Goal: Transaction & Acquisition: Purchase product/service

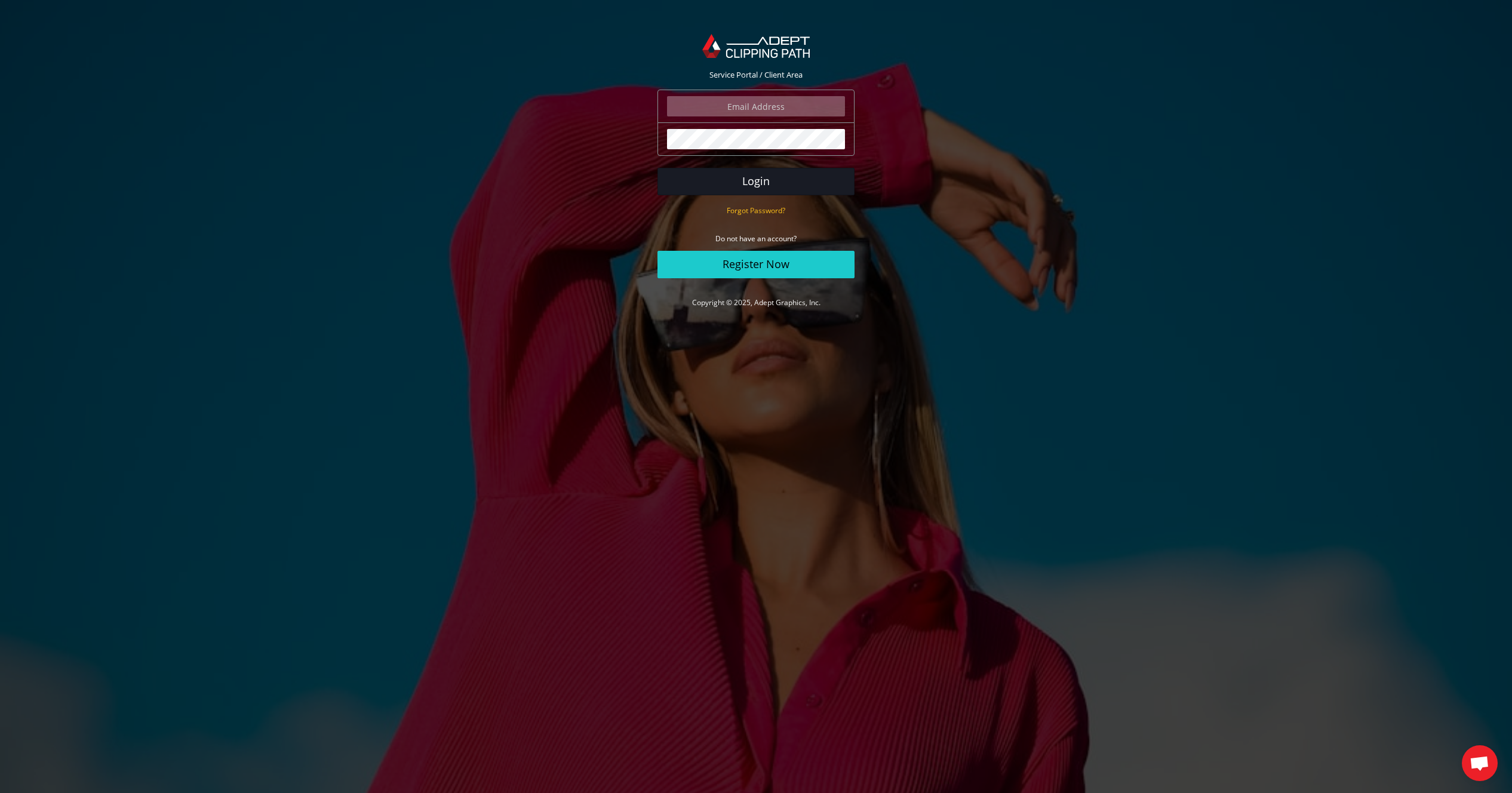
type input "[EMAIL_ADDRESS][DOMAIN_NAME]"
click at [779, 182] on button "Login" at bounding box center [755, 181] width 197 height 27
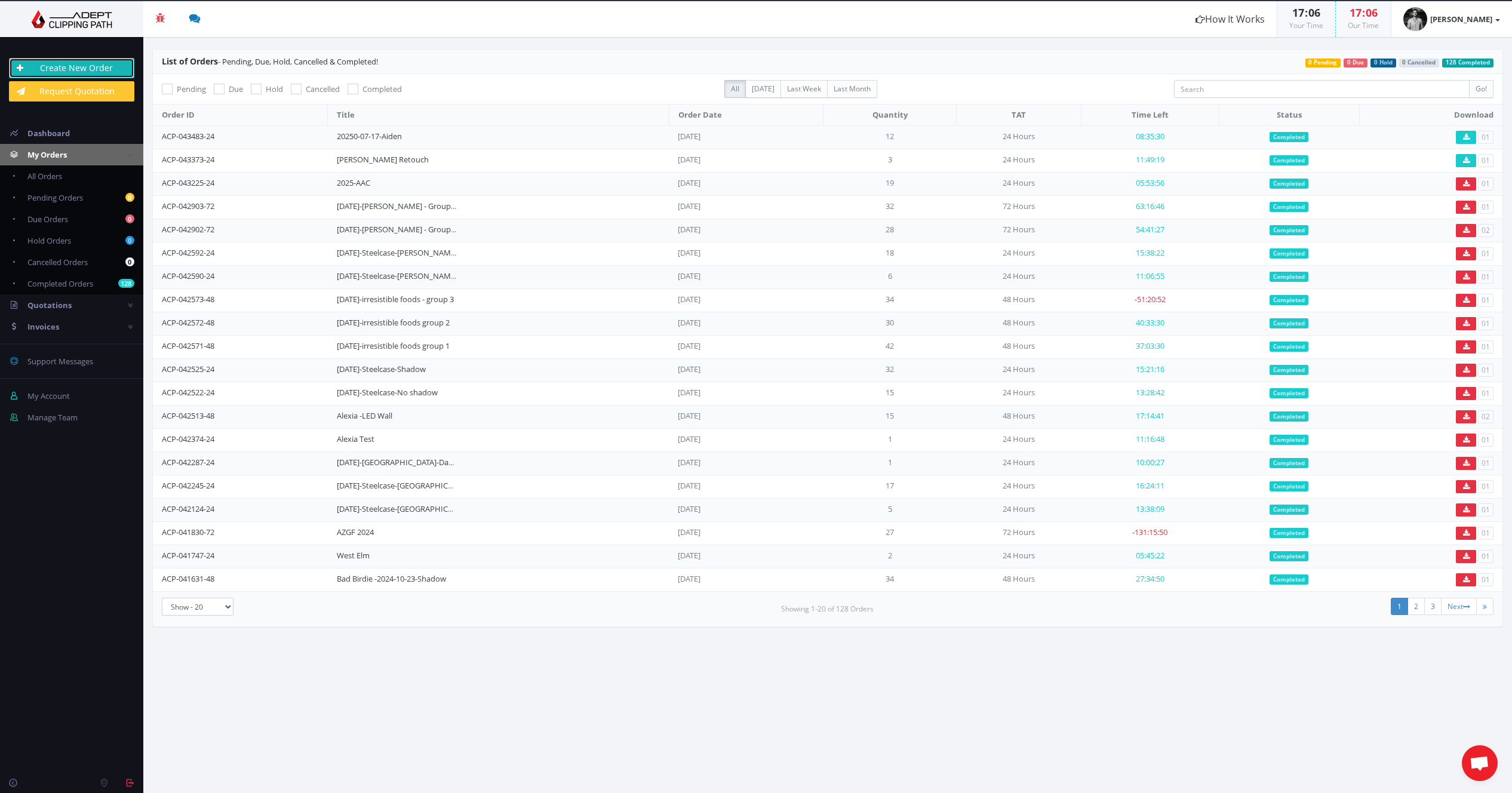
click at [108, 70] on link "Create New Order" at bounding box center [71, 68] width 125 height 20
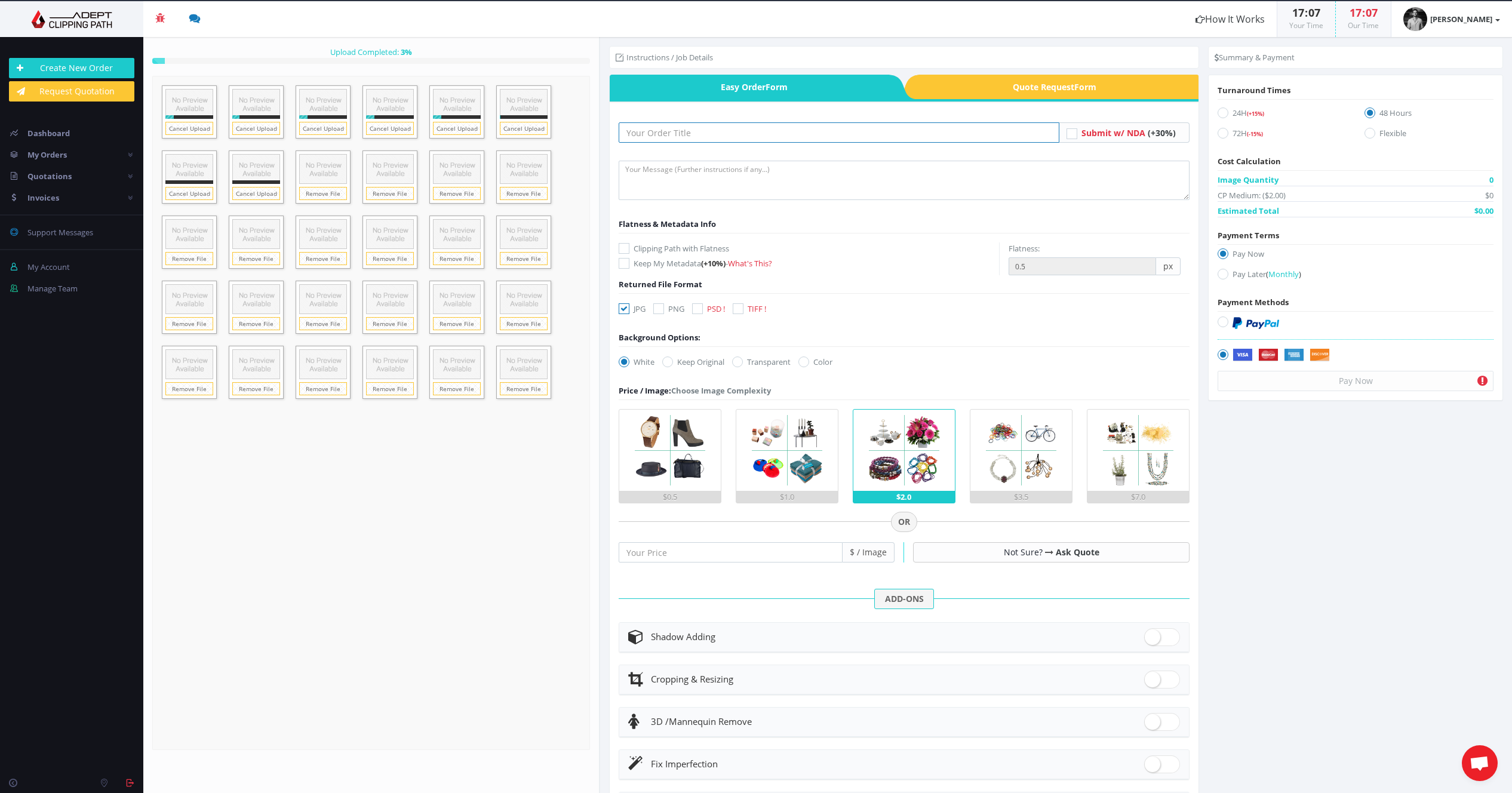
click at [687, 133] on input "text" at bounding box center [839, 133] width 440 height 20
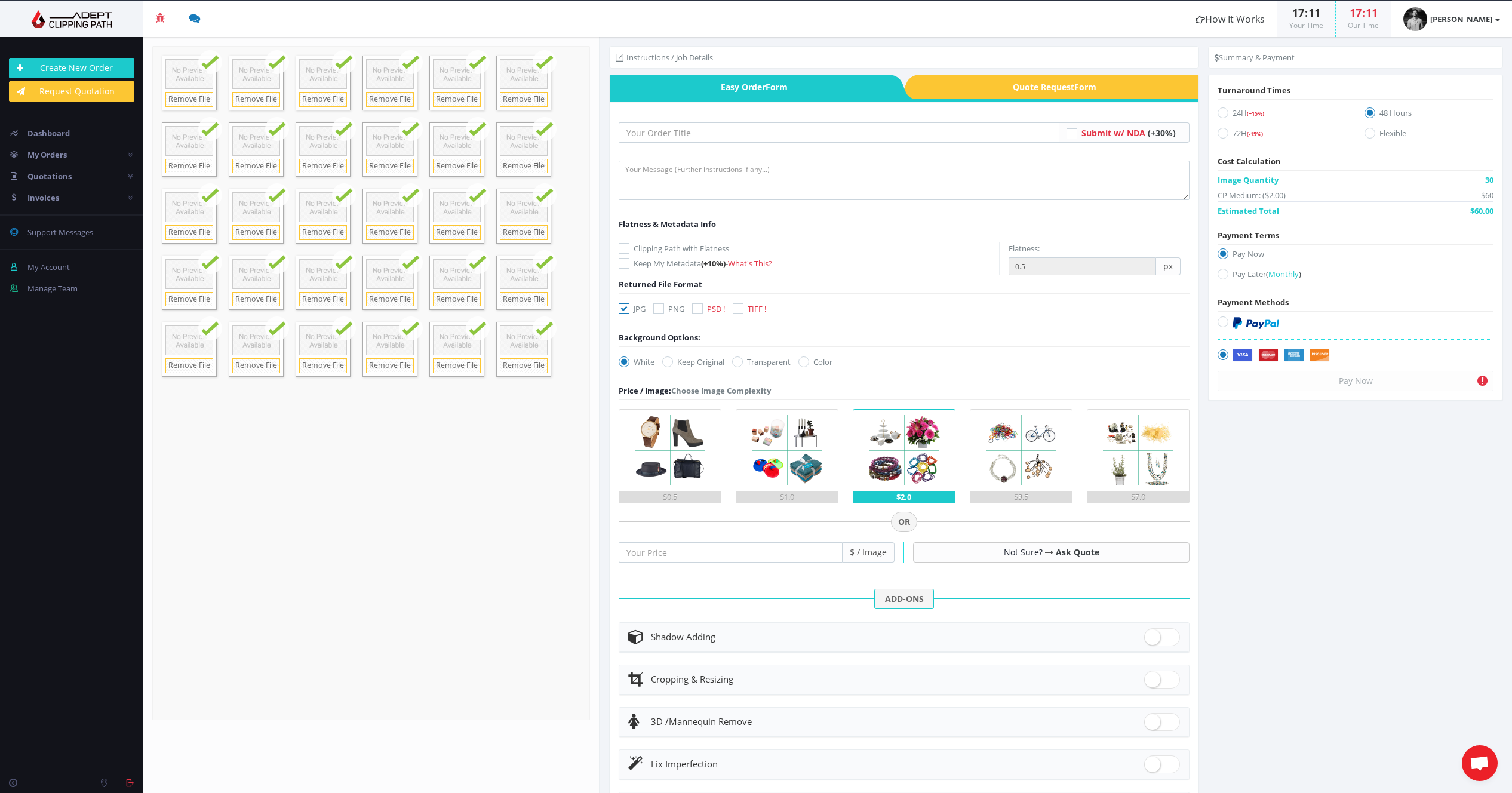
click at [702, 310] on icon at bounding box center [698, 309] width 11 height 11
click at [702, 310] on input "PSD !" at bounding box center [699, 309] width 8 height 8
checkbox input "true"
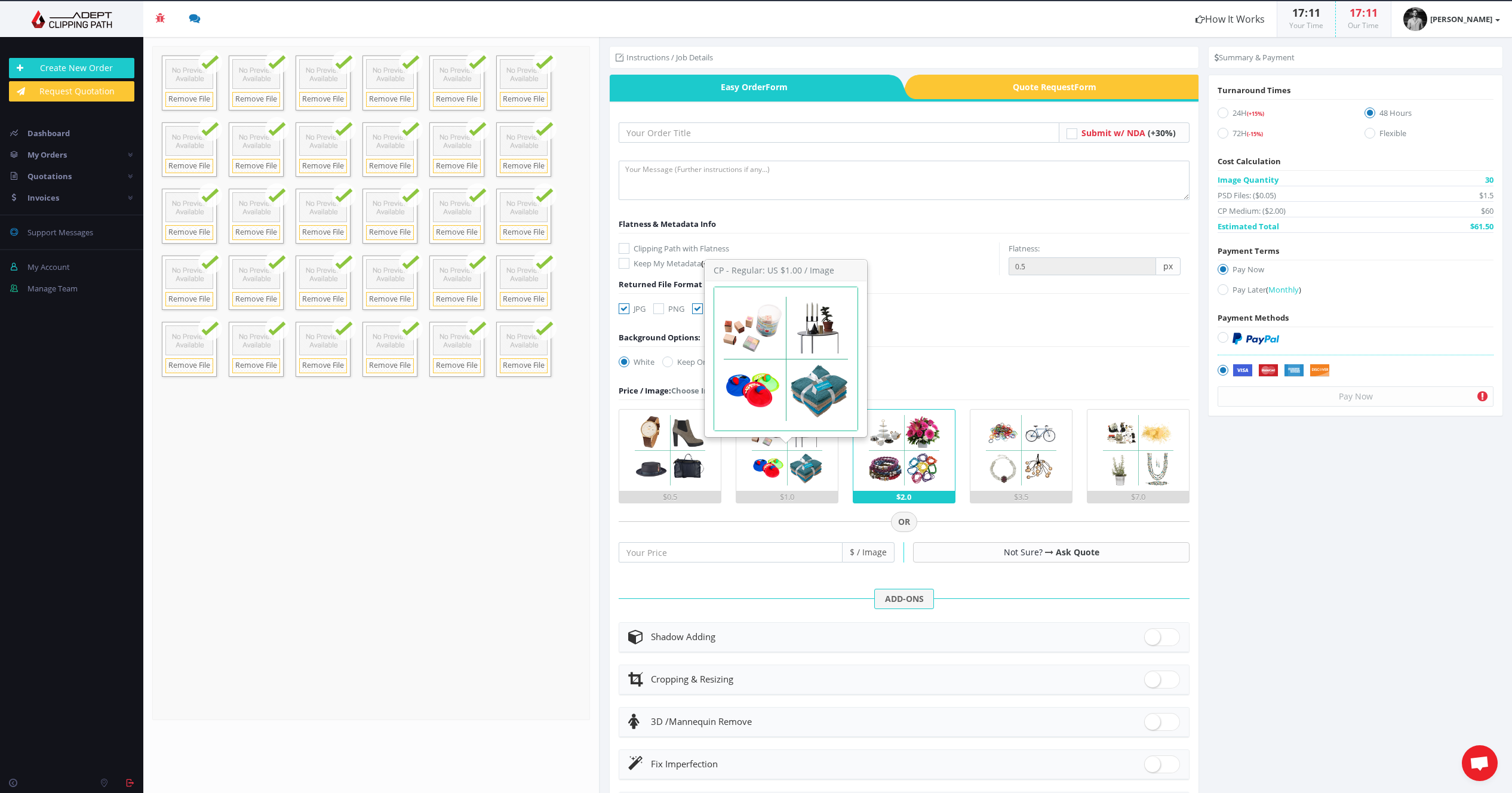
click at [767, 480] on img at bounding box center [787, 451] width 81 height 81
click at [0, 0] on input "$1.0" at bounding box center [0, 0] width 0 height 0
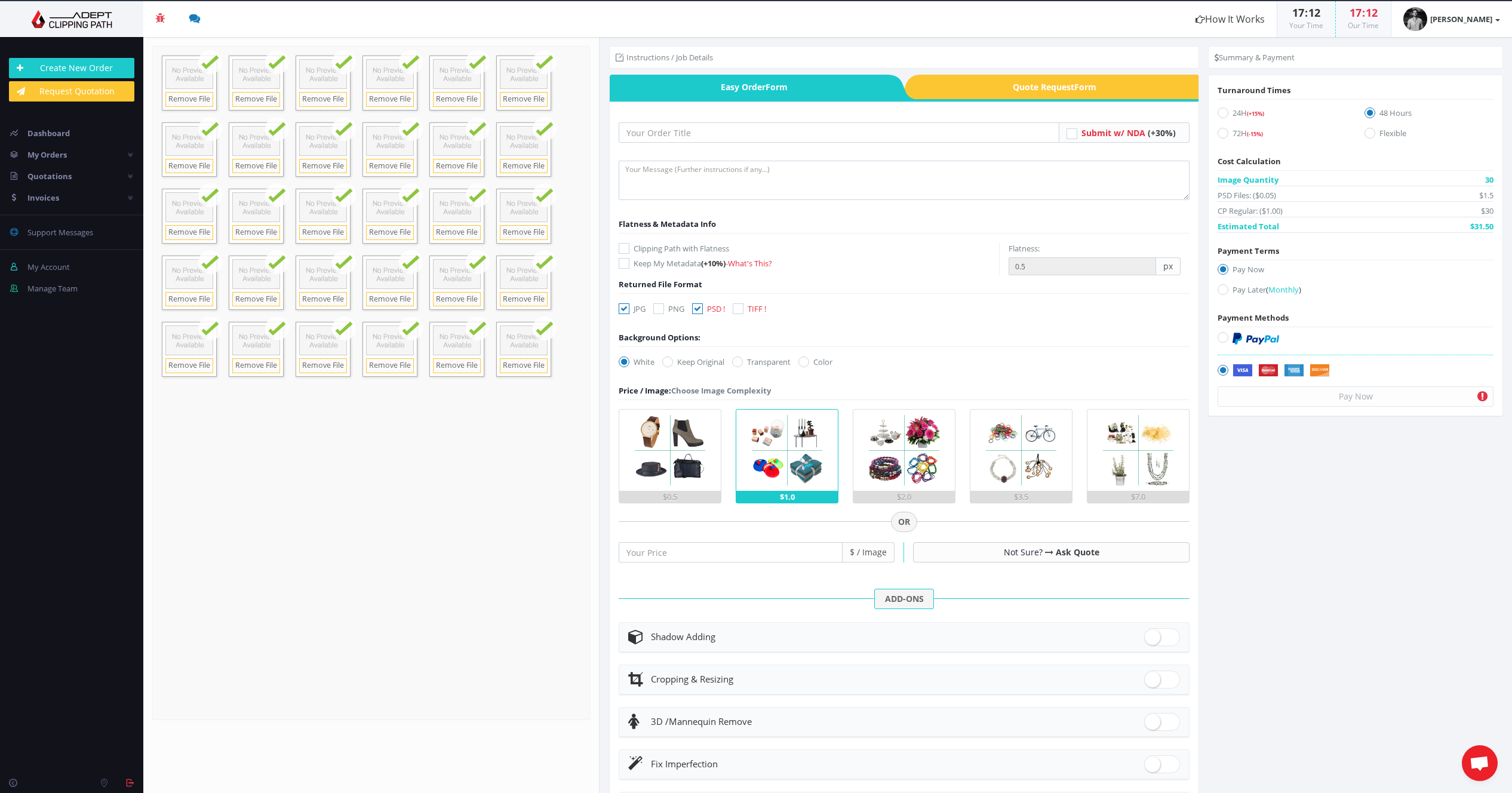
click at [1223, 136] on icon at bounding box center [1223, 133] width 11 height 11
click at [1223, 136] on input "72H (-15%)" at bounding box center [1224, 133] width 8 height 8
radio input "true"
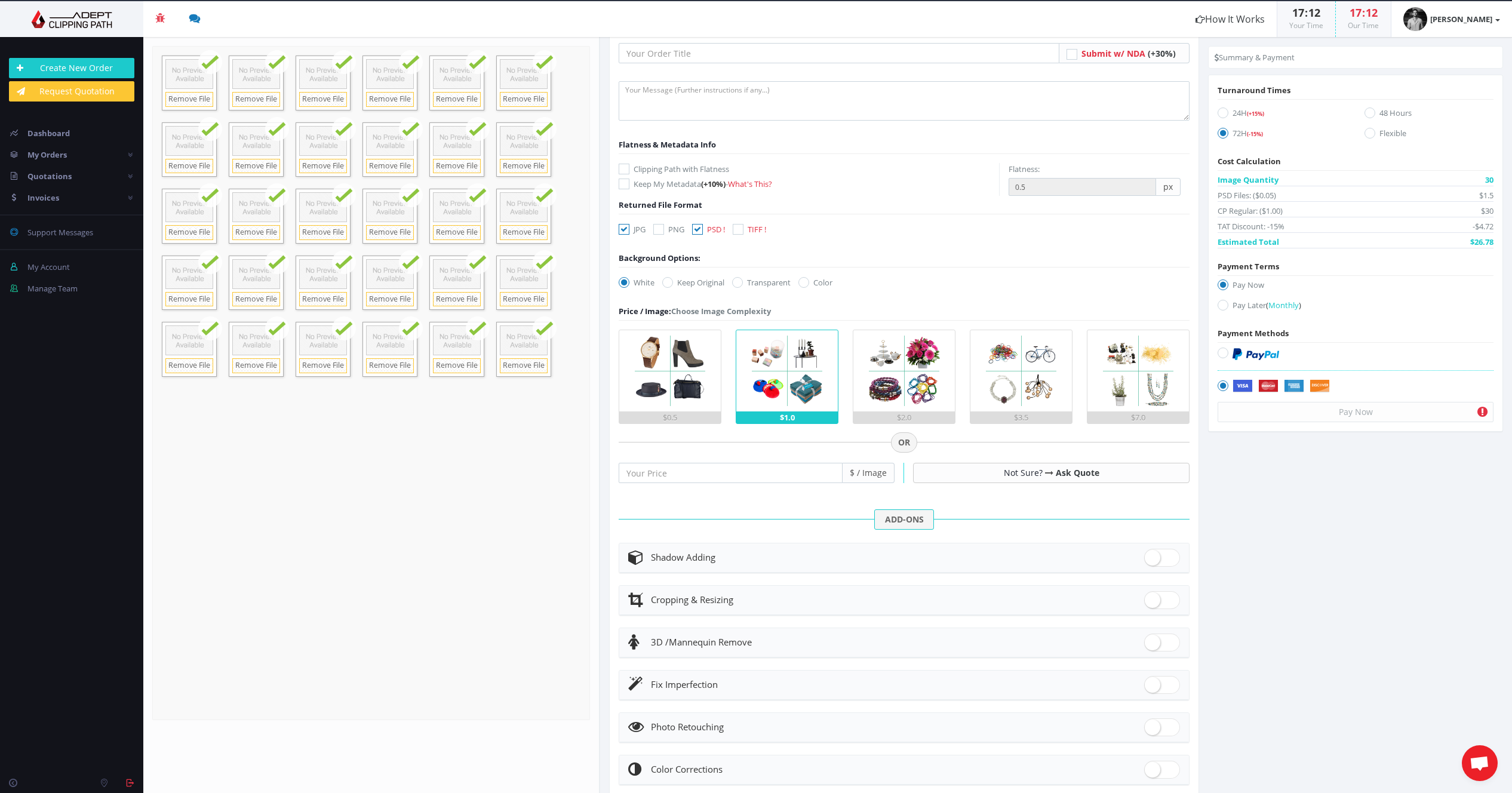
scroll to position [115, 0]
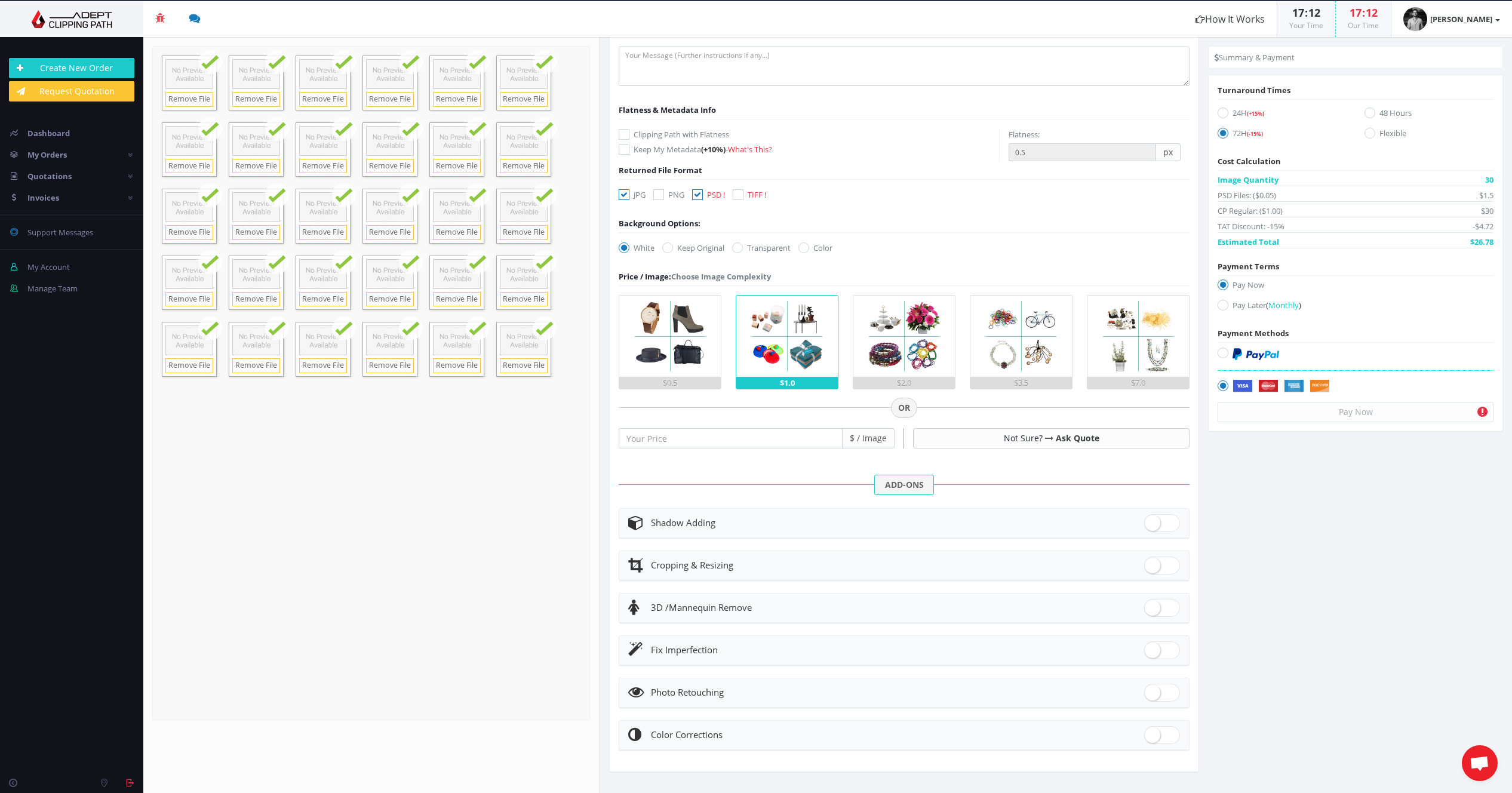
click at [1153, 696] on span at bounding box center [1162, 692] width 36 height 18
click at [1152, 694] on input "checkbox" at bounding box center [1148, 690] width 8 height 8
checkbox input "true"
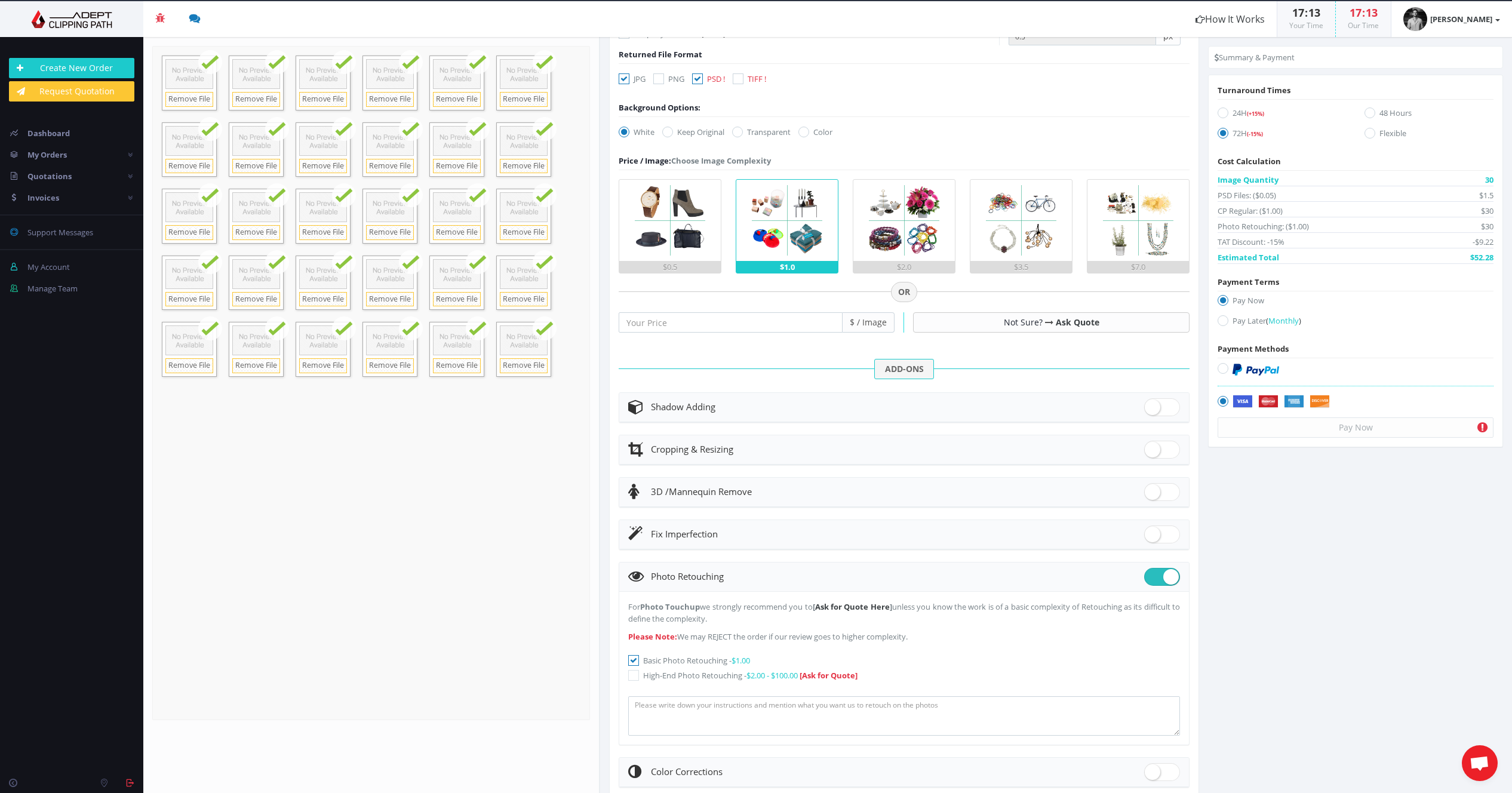
scroll to position [268, 0]
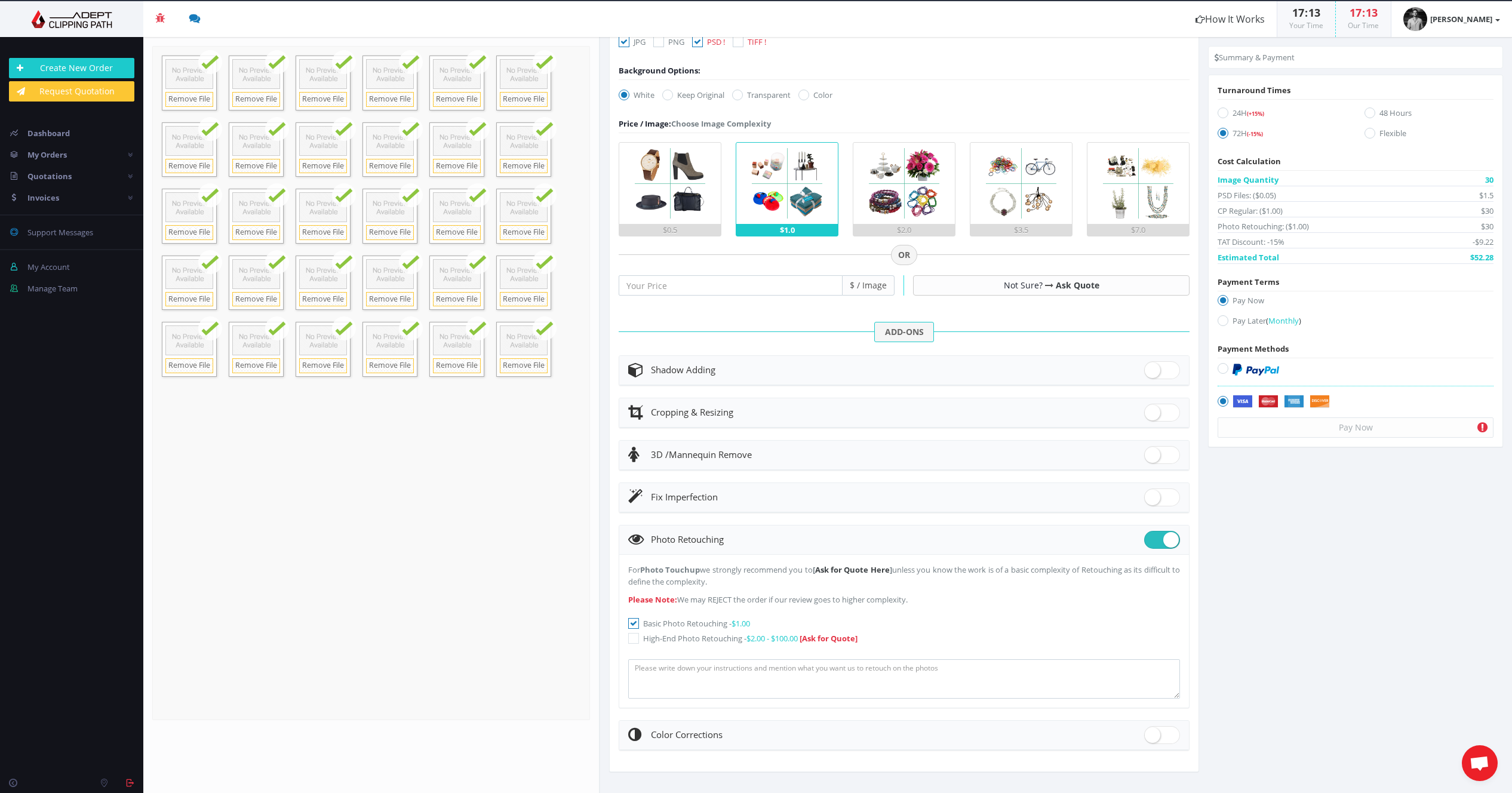
click at [633, 624] on icon at bounding box center [634, 624] width 11 height 11
click at [633, 624] on input "Basic Photo Retouching - $1.00" at bounding box center [635, 624] width 8 height 8
click at [633, 624] on icon at bounding box center [634, 624] width 11 height 11
click at [633, 624] on input "Basic Photo Retouching - $1.00" at bounding box center [635, 624] width 8 height 8
click at [633, 624] on icon at bounding box center [634, 624] width 11 height 11
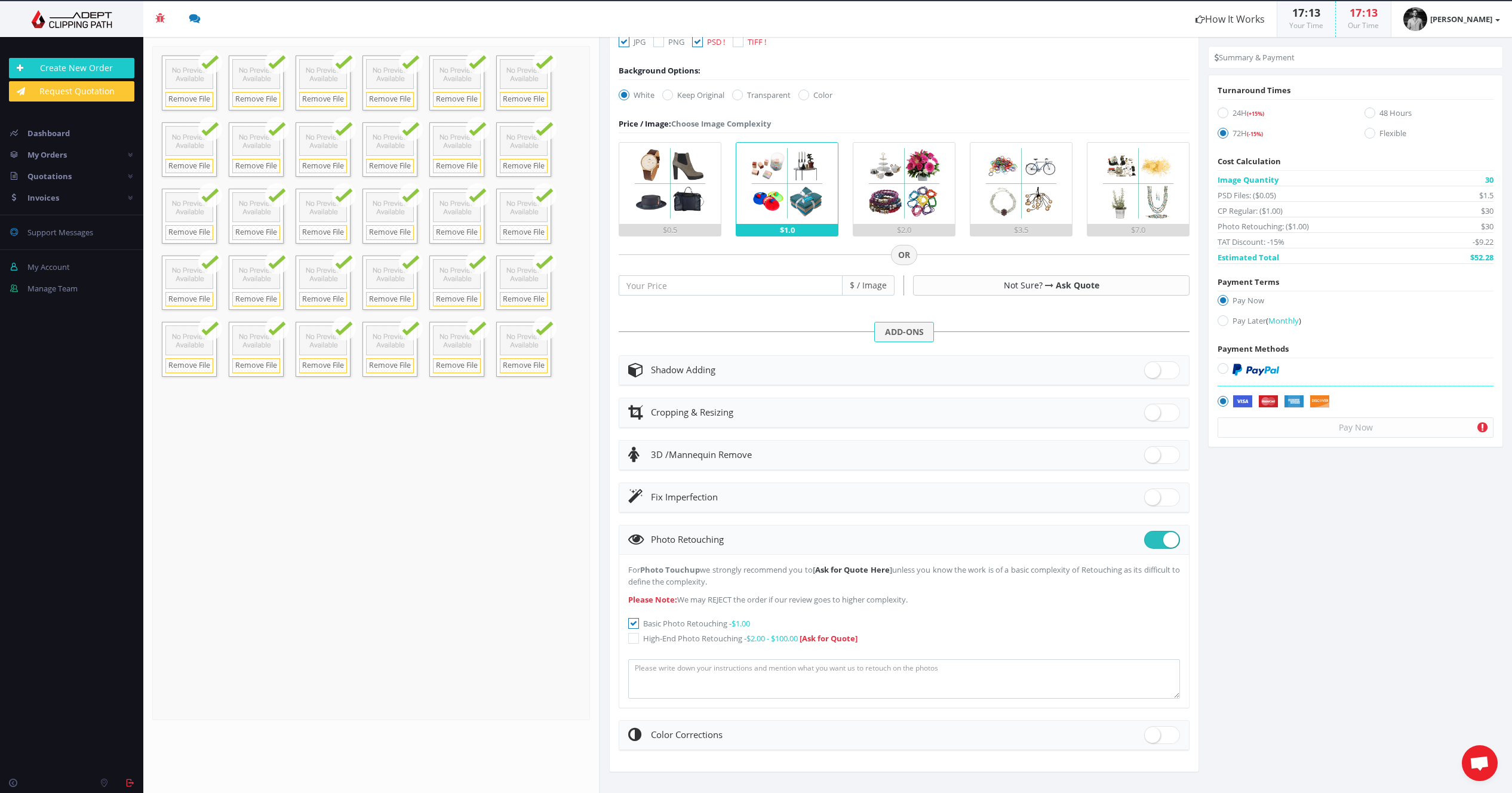
click at [633, 624] on input "Basic Photo Retouching - $1.00" at bounding box center [635, 624] width 8 height 8
click at [633, 624] on icon at bounding box center [634, 624] width 11 height 11
click at [633, 624] on input "Basic Photo Retouching - $1.00" at bounding box center [635, 624] width 8 height 8
click at [633, 624] on icon at bounding box center [634, 624] width 11 height 11
click at [633, 624] on input "Basic Photo Retouching - $1.00" at bounding box center [635, 624] width 8 height 8
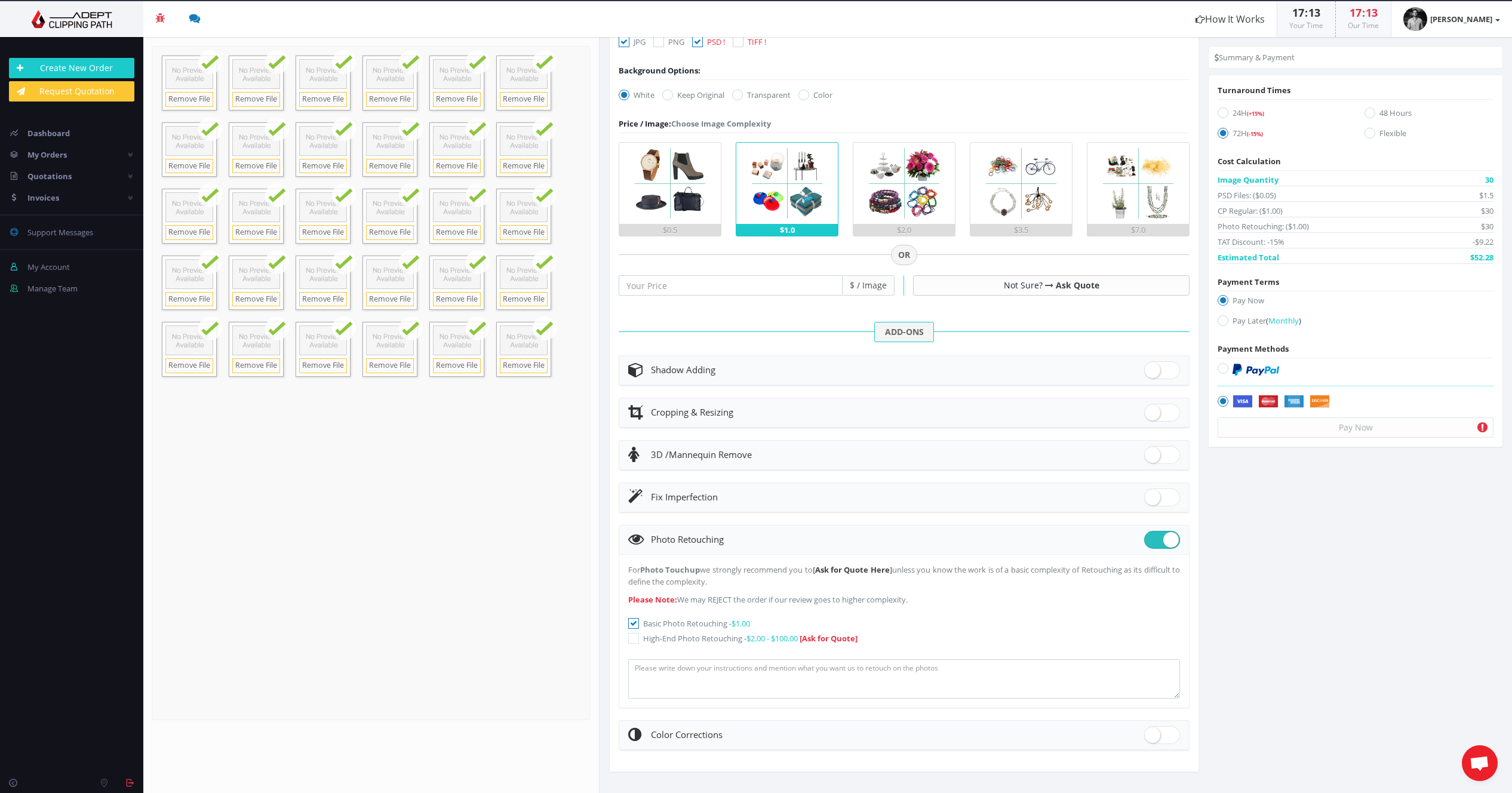
checkbox input "false"
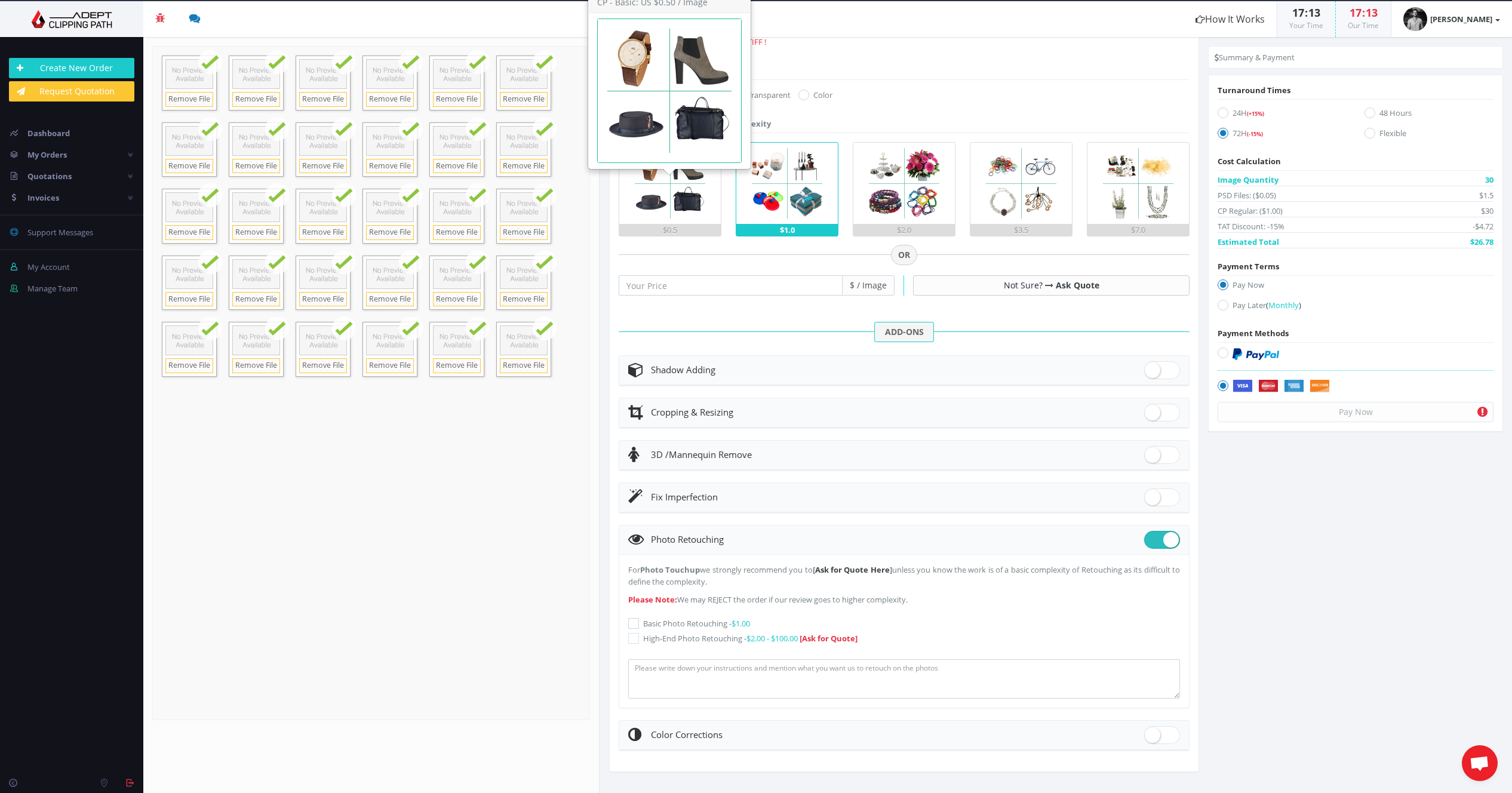
click at [677, 214] on img at bounding box center [669, 183] width 81 height 81
click at [0, 0] on input "$0.5" at bounding box center [0, 0] width 0 height 0
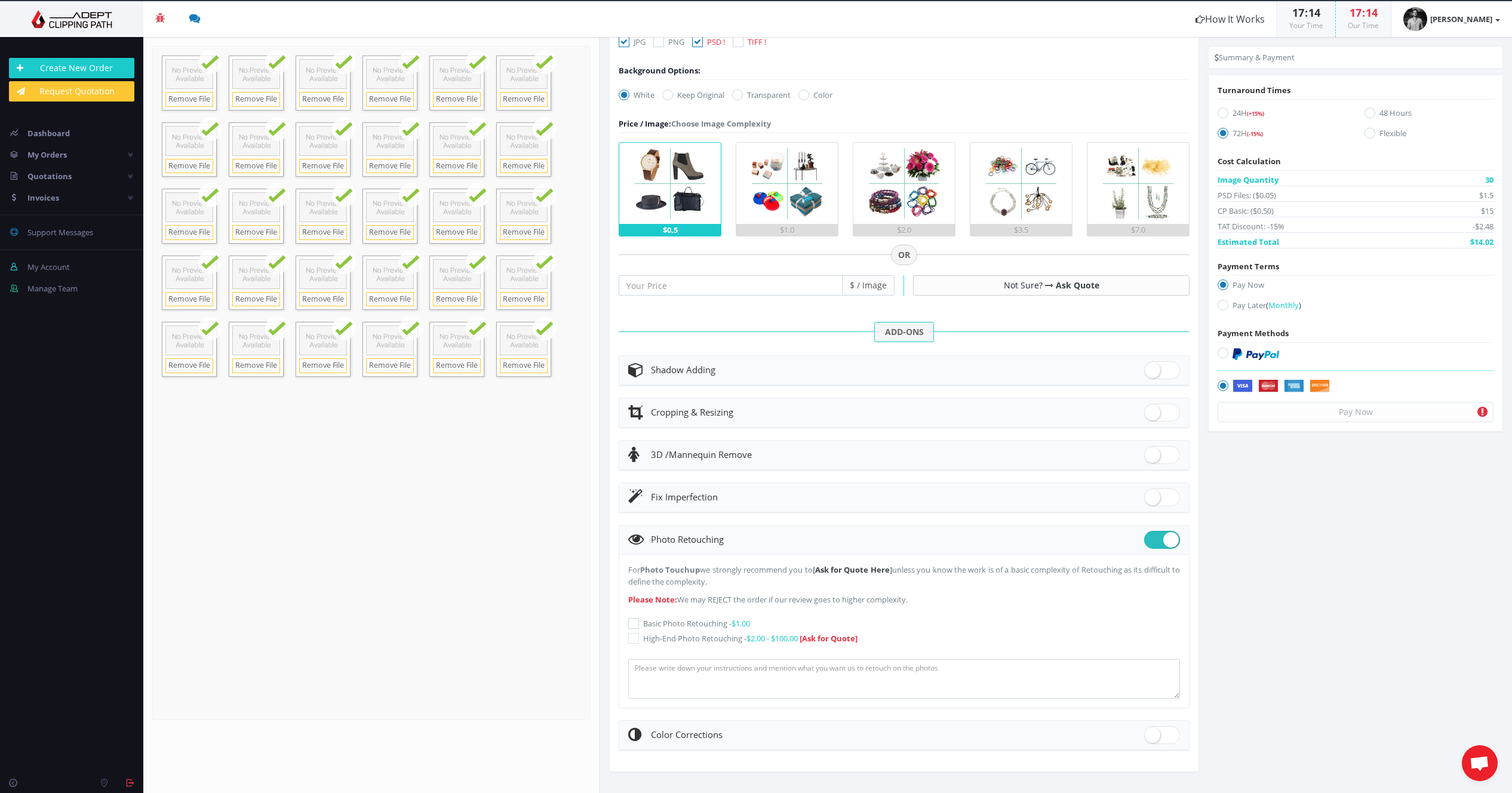
click at [1353, 352] on label at bounding box center [1355, 356] width 276 height 19
click at [1228, 352] on input "radio" at bounding box center [1224, 353] width 8 height 8
radio input "true"
click at [1351, 412] on div "Pay Now" at bounding box center [1355, 412] width 276 height 20
click at [1477, 413] on icon at bounding box center [1482, 412] width 10 height 12
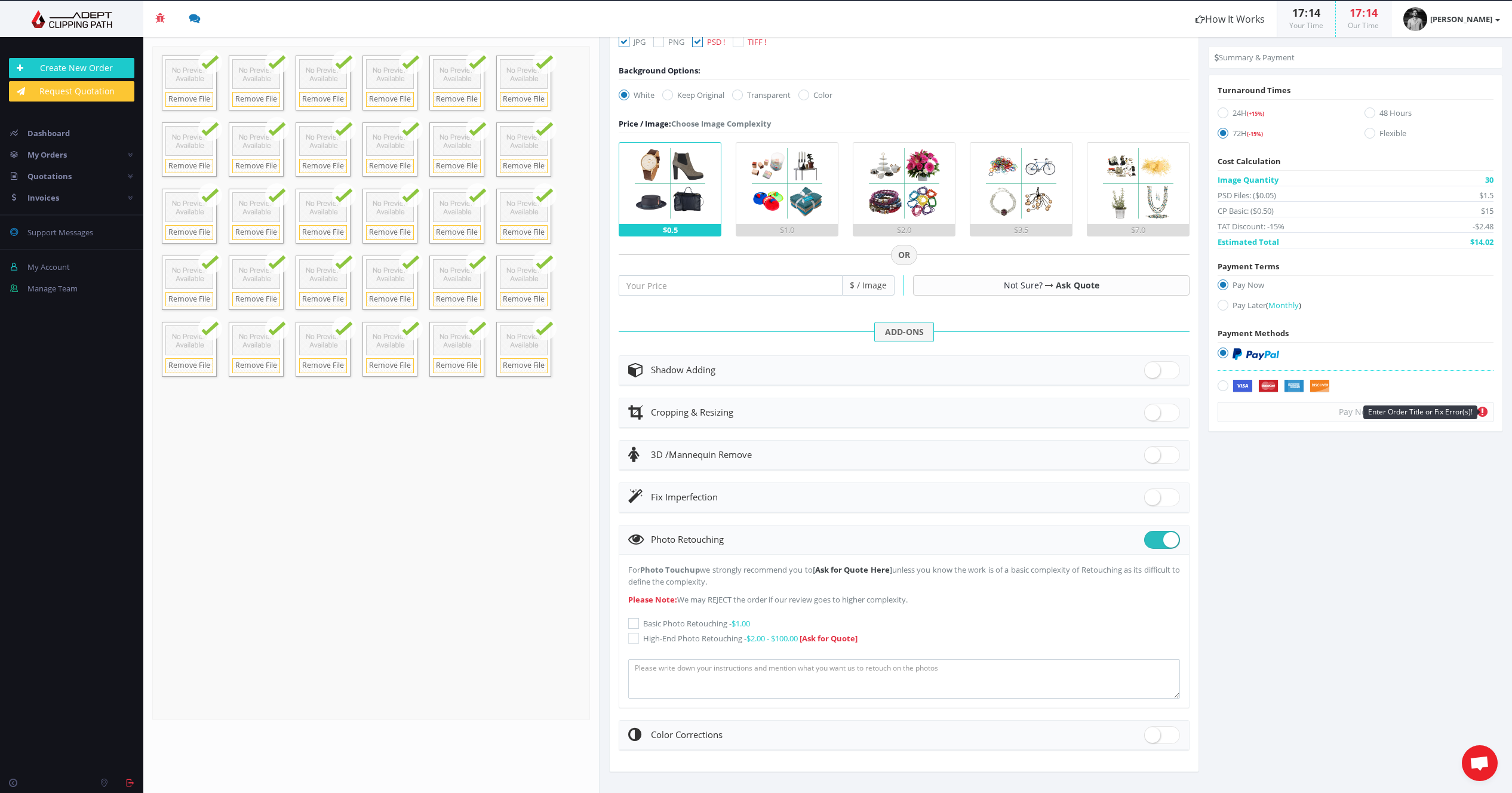
click at [1482, 412] on icon at bounding box center [1482, 412] width 10 height 12
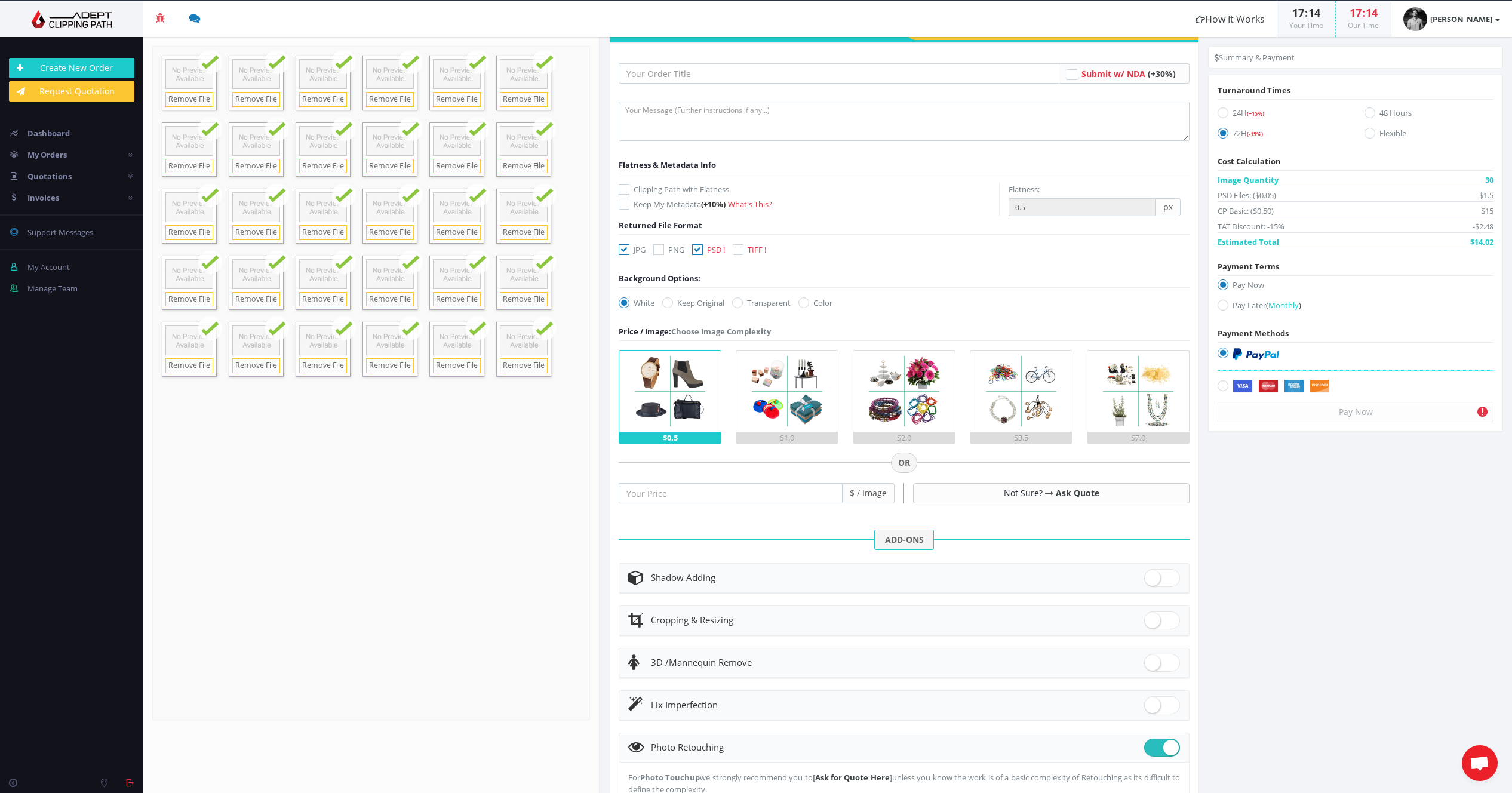
scroll to position [0, 0]
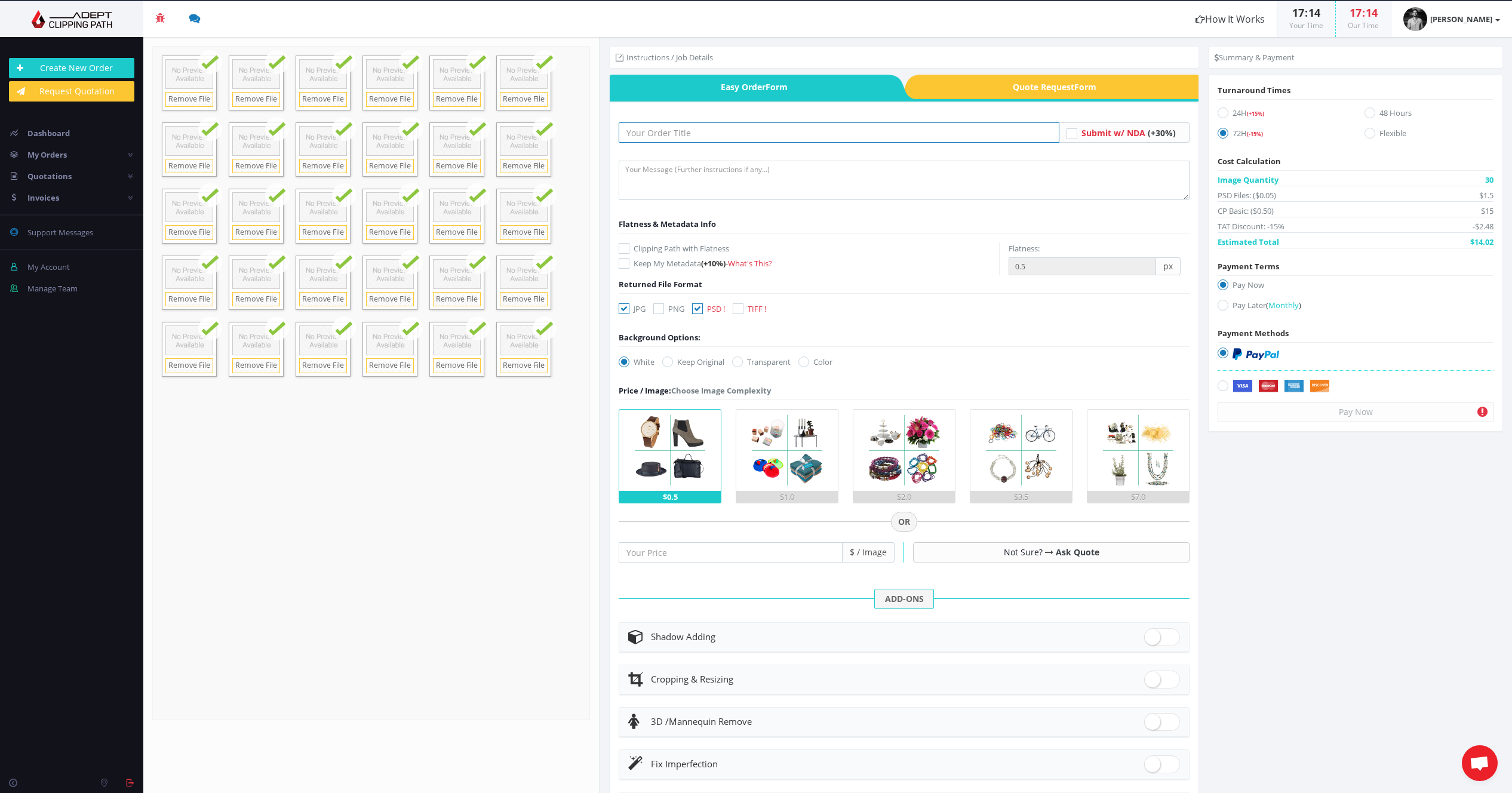
click at [700, 132] on input "text" at bounding box center [839, 133] width 440 height 20
type input "Matt headshots group 1"
click at [620, 308] on icon at bounding box center [624, 309] width 11 height 11
click at [622, 308] on input "JPG" at bounding box center [626, 309] width 8 height 8
checkbox input "false"
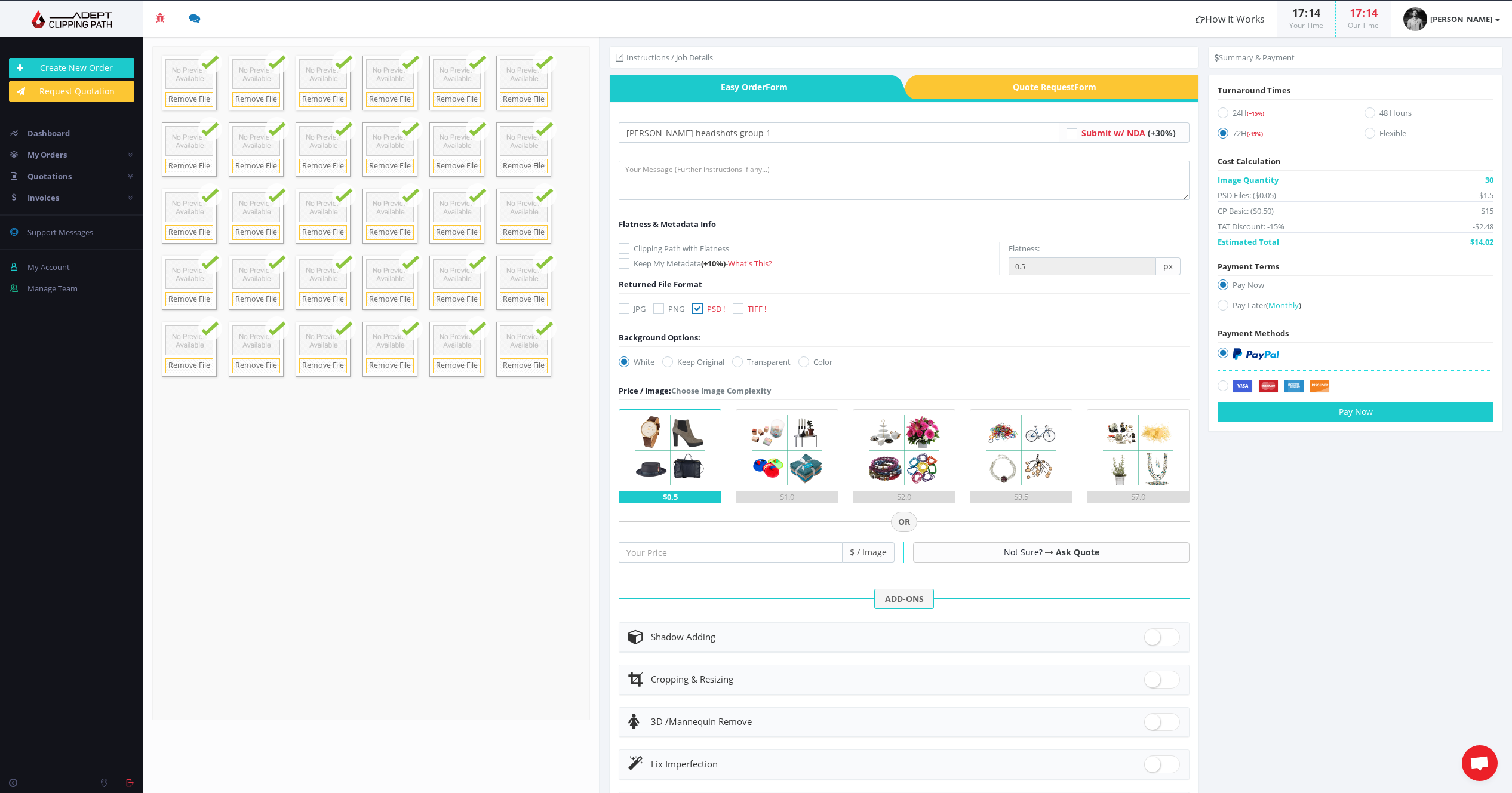
click at [673, 362] on label "Keep Original" at bounding box center [694, 362] width 62 height 12
click at [673, 362] on input "Keep Original" at bounding box center [669, 363] width 8 height 8
radio input "true"
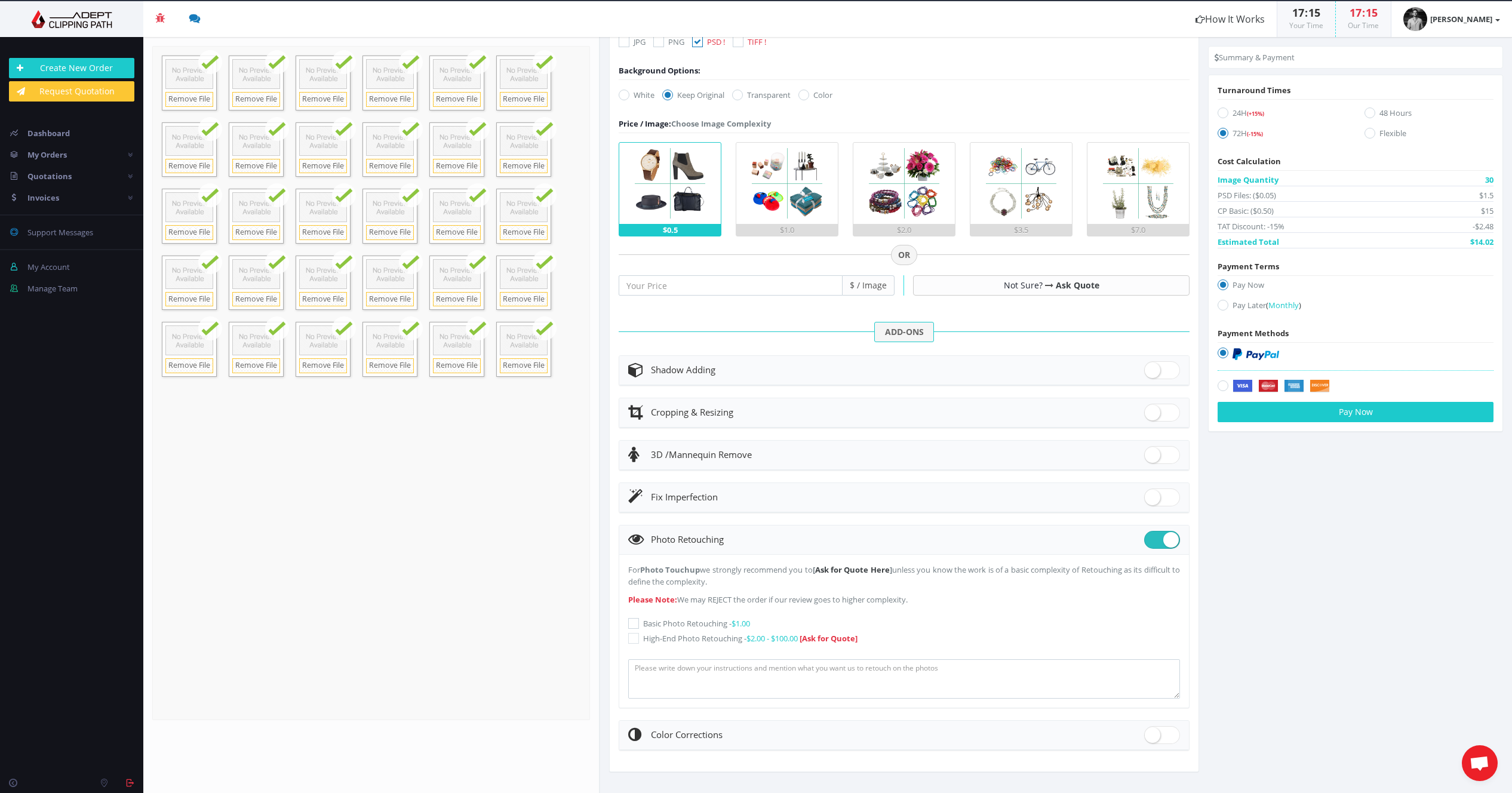
scroll to position [267, 0]
click at [634, 622] on icon at bounding box center [634, 624] width 11 height 11
click at [634, 622] on input "Basic Photo Retouching - $1.00" at bounding box center [635, 624] width 8 height 8
checkbox input "true"
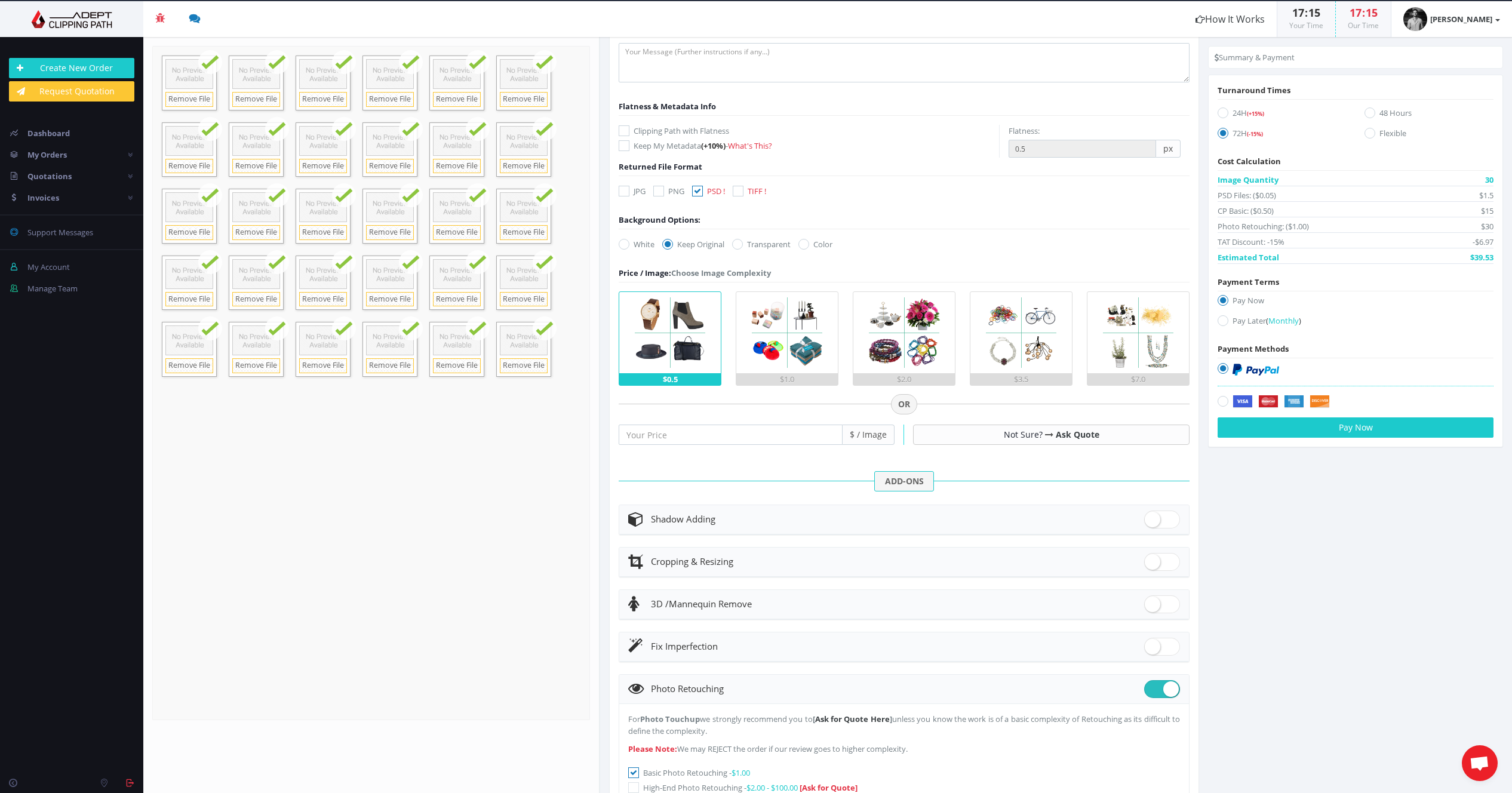
scroll to position [116, 0]
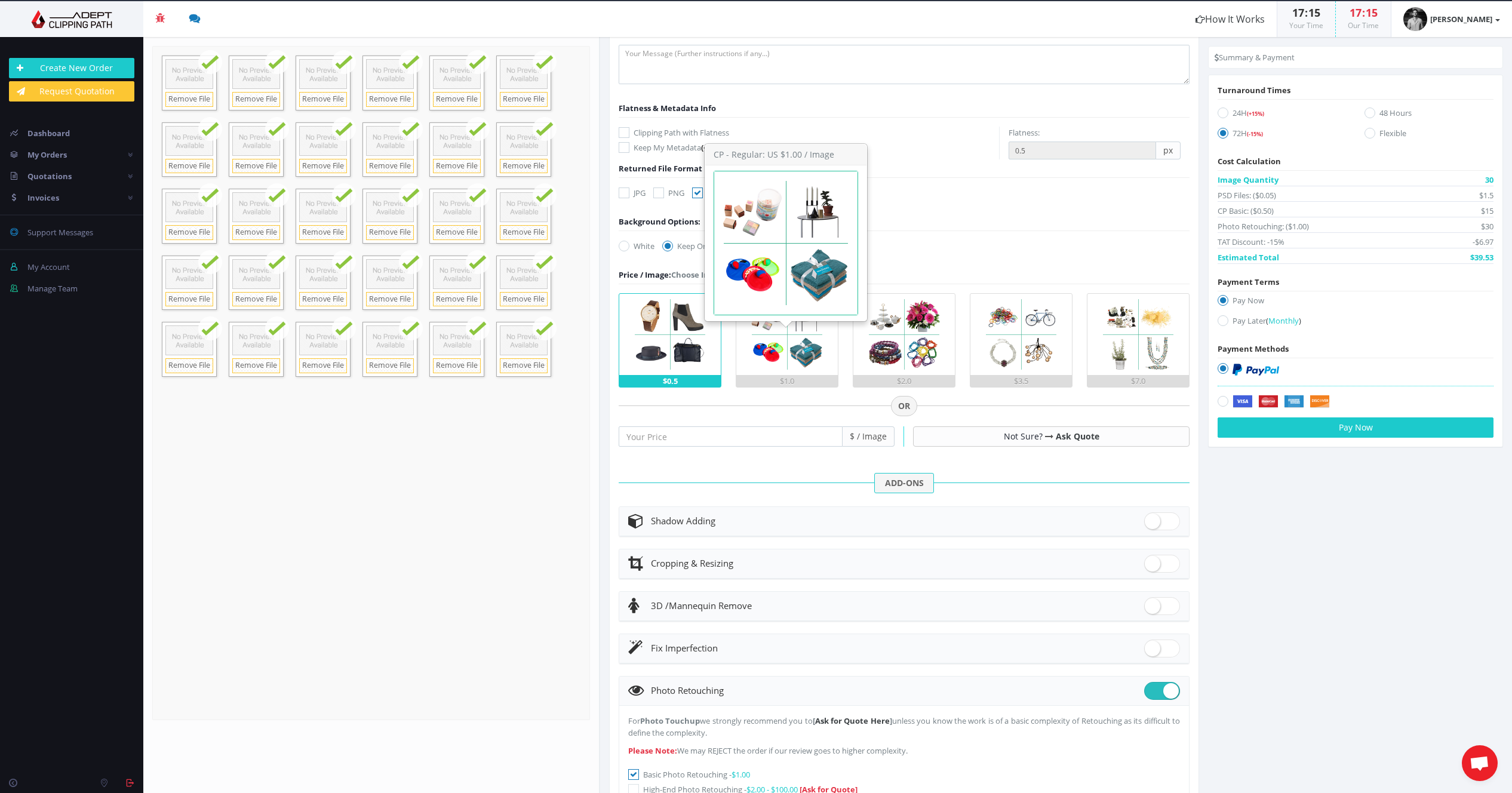
click at [765, 346] on img at bounding box center [787, 335] width 81 height 81
click at [0, 0] on input "$1.0" at bounding box center [0, 0] width 0 height 0
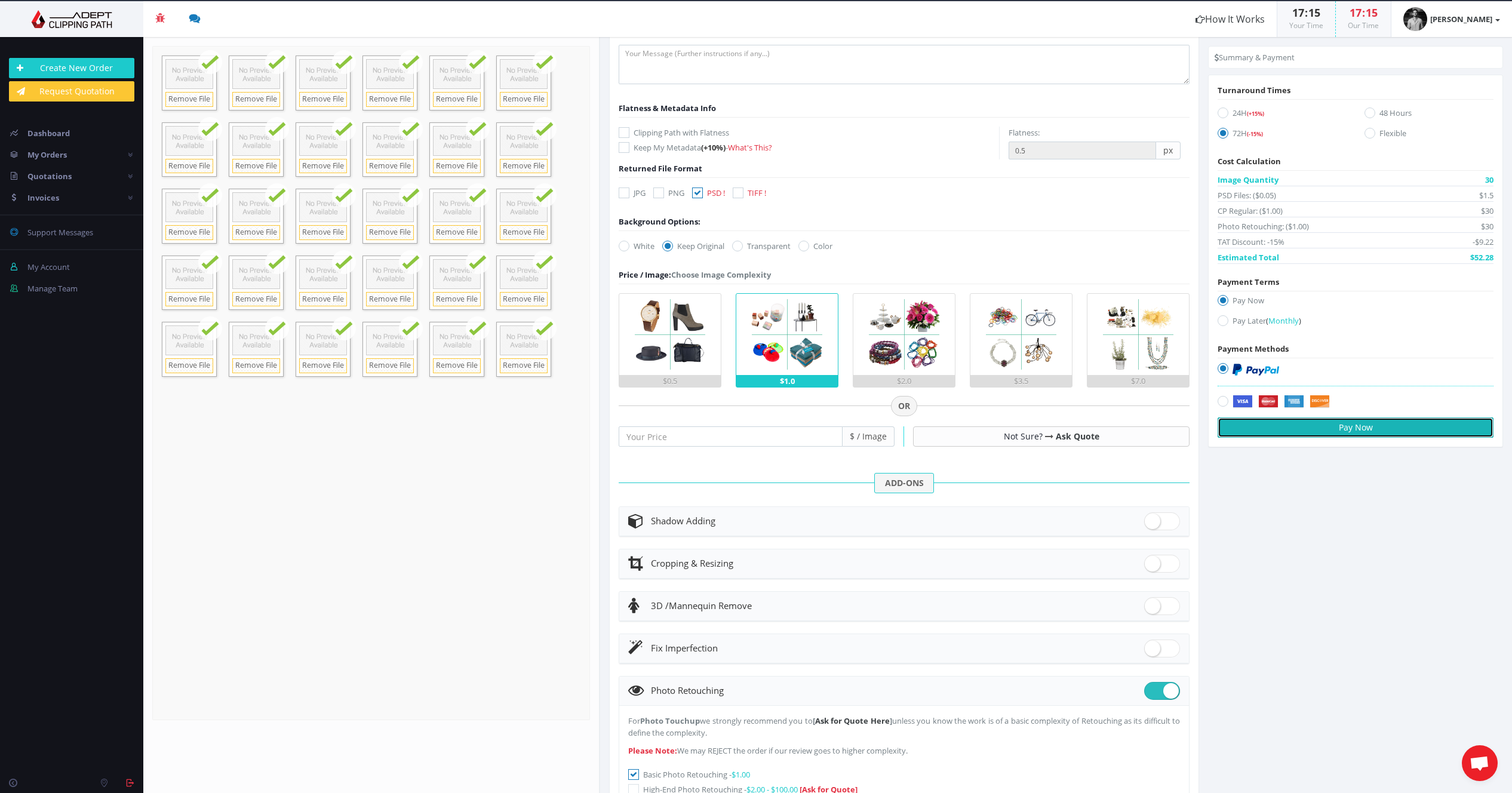
click at [1269, 431] on button "Pay Now" at bounding box center [1355, 428] width 276 height 20
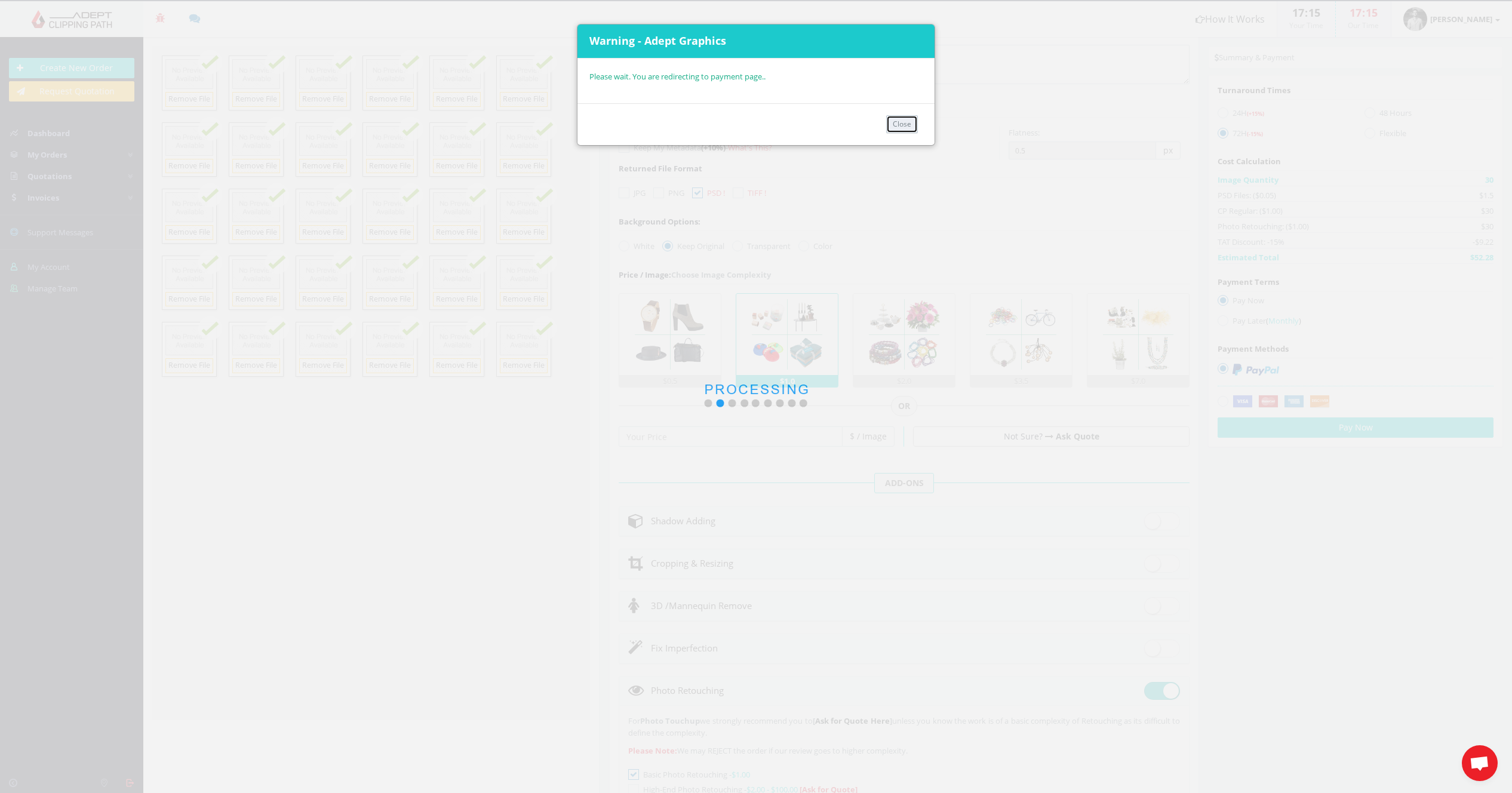
click at [903, 126] on button "Close" at bounding box center [902, 124] width 32 height 18
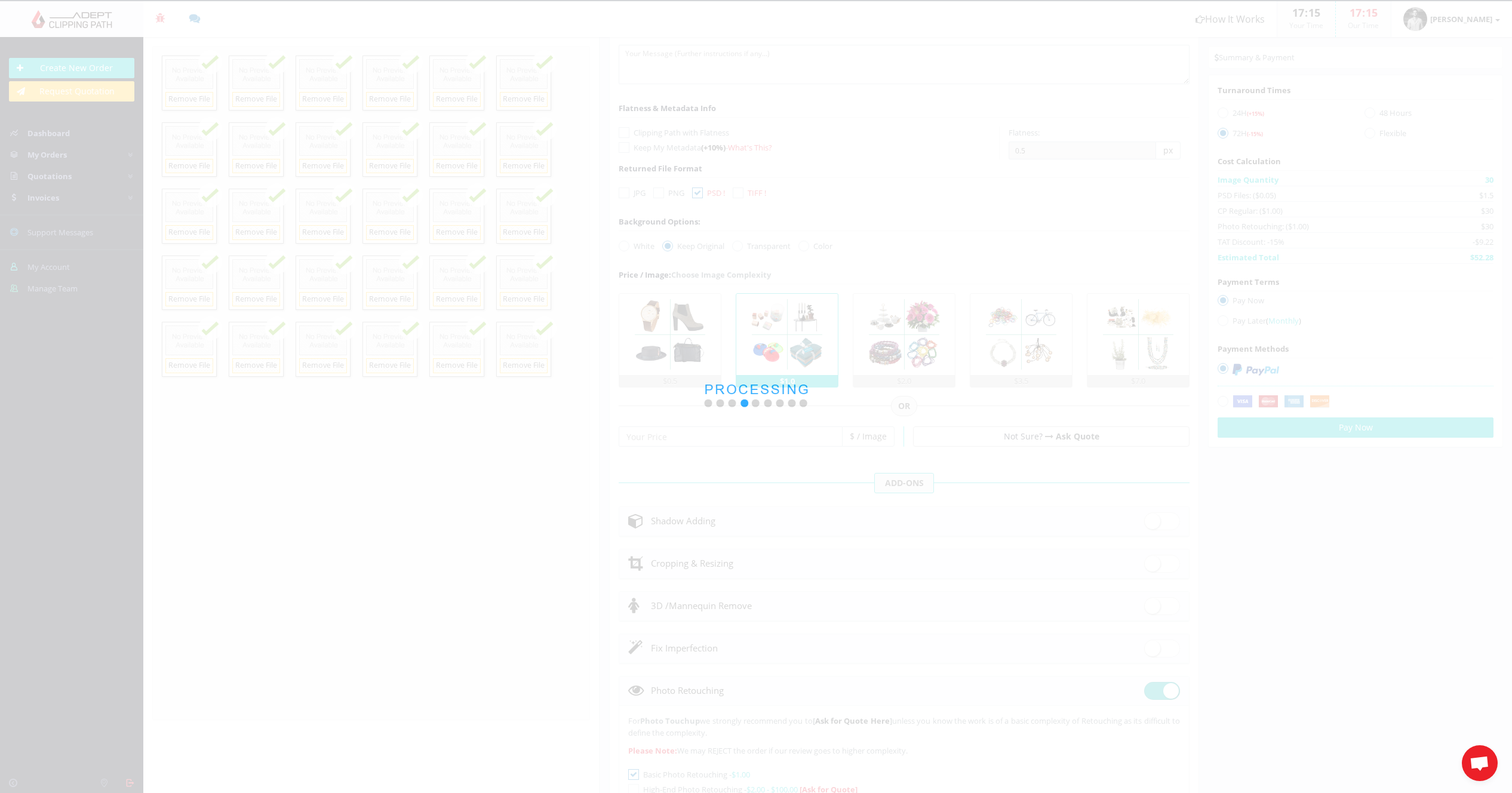
click at [1220, 368] on div at bounding box center [756, 396] width 1512 height 793
click at [747, 305] on div at bounding box center [756, 396] width 1512 height 793
drag, startPoint x: 1285, startPoint y: 397, endPoint x: 1267, endPoint y: 392, distance: 18.7
click at [1281, 396] on div at bounding box center [756, 396] width 1512 height 793
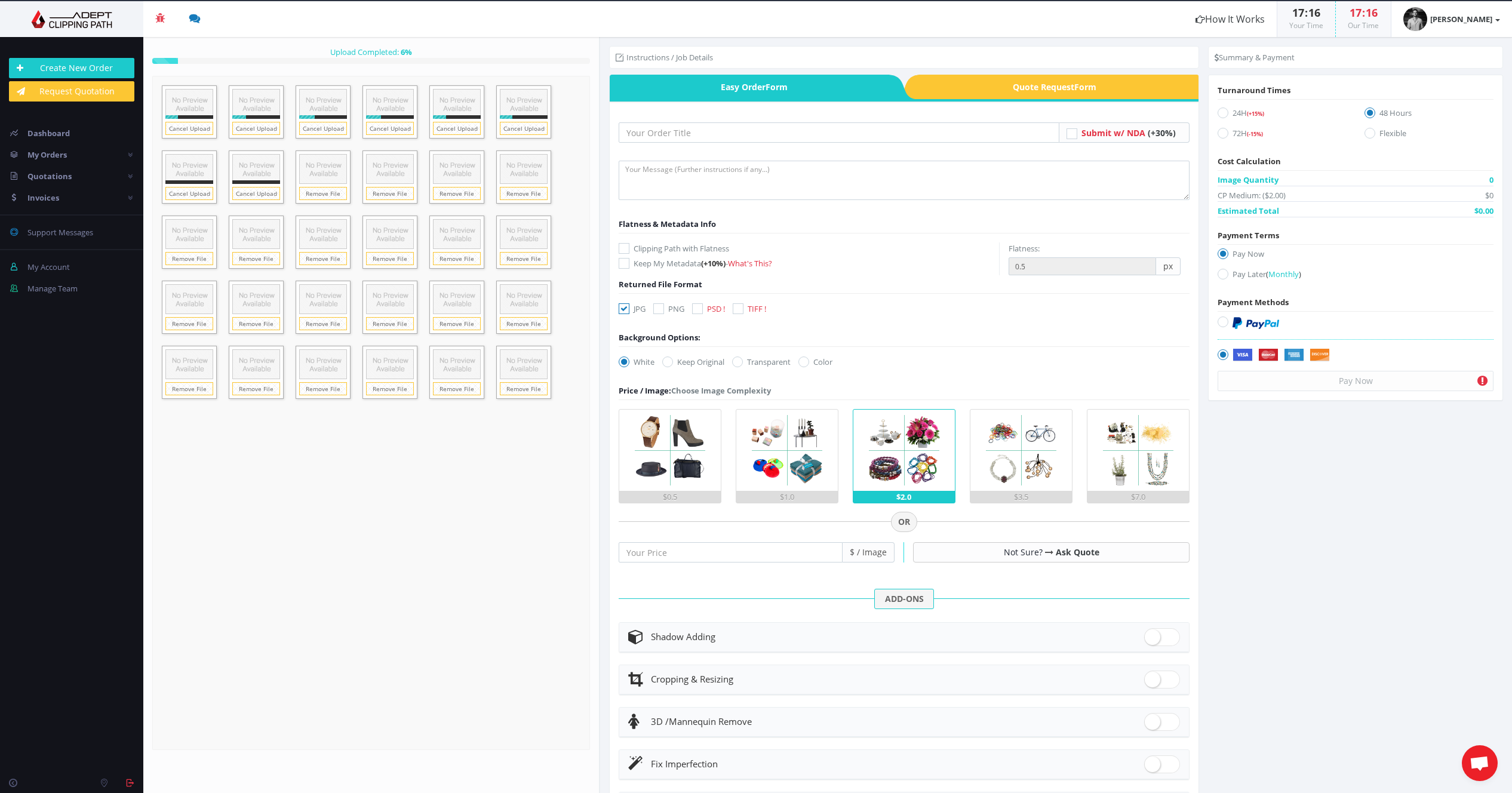
click at [673, 363] on icon at bounding box center [668, 362] width 11 height 11
click at [673, 363] on input "Keep Original" at bounding box center [669, 363] width 8 height 8
radio input "true"
click at [694, 308] on icon at bounding box center [698, 309] width 11 height 11
click at [695, 308] on input "PSD !" at bounding box center [699, 309] width 8 height 8
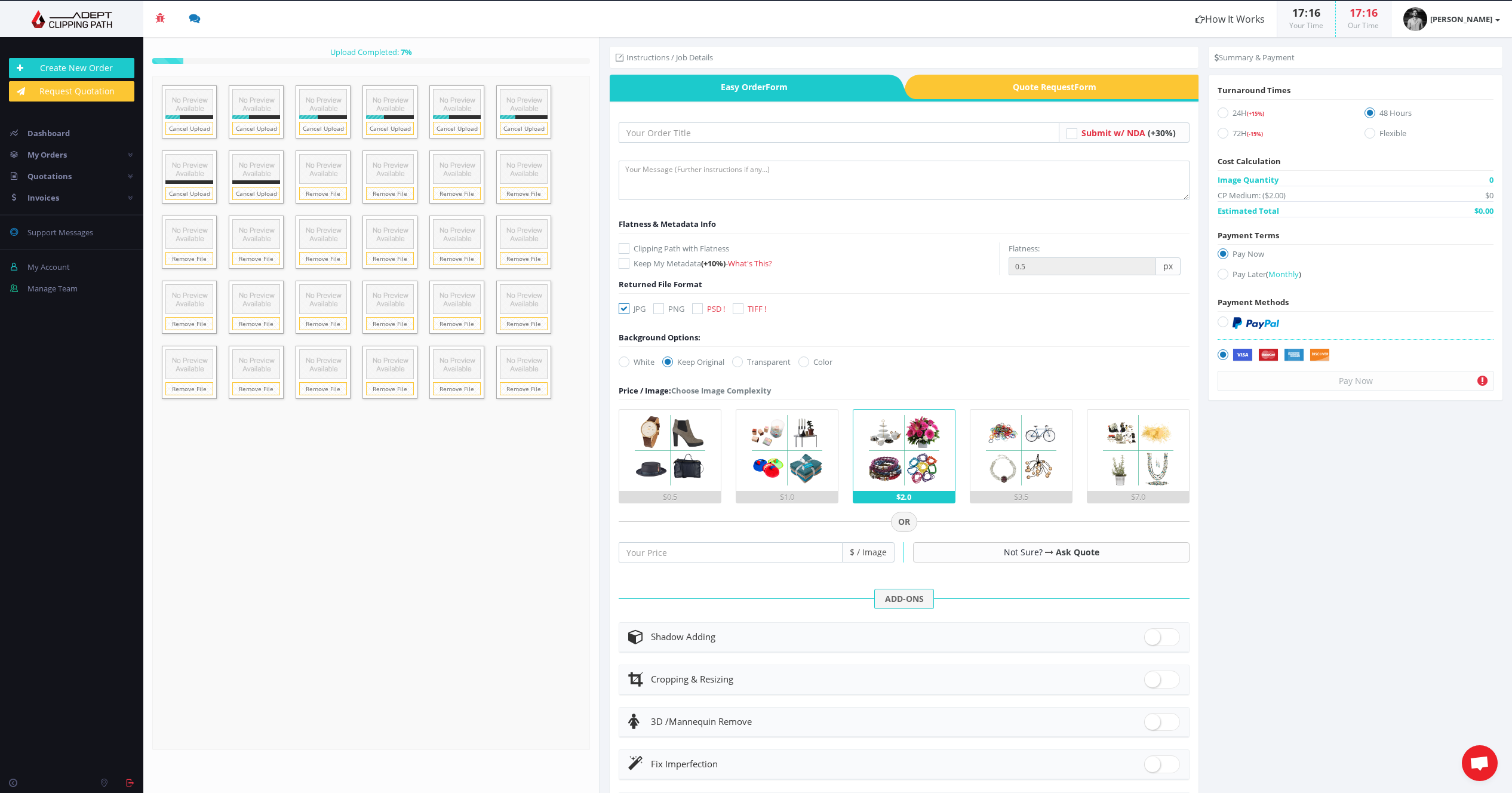
checkbox input "true"
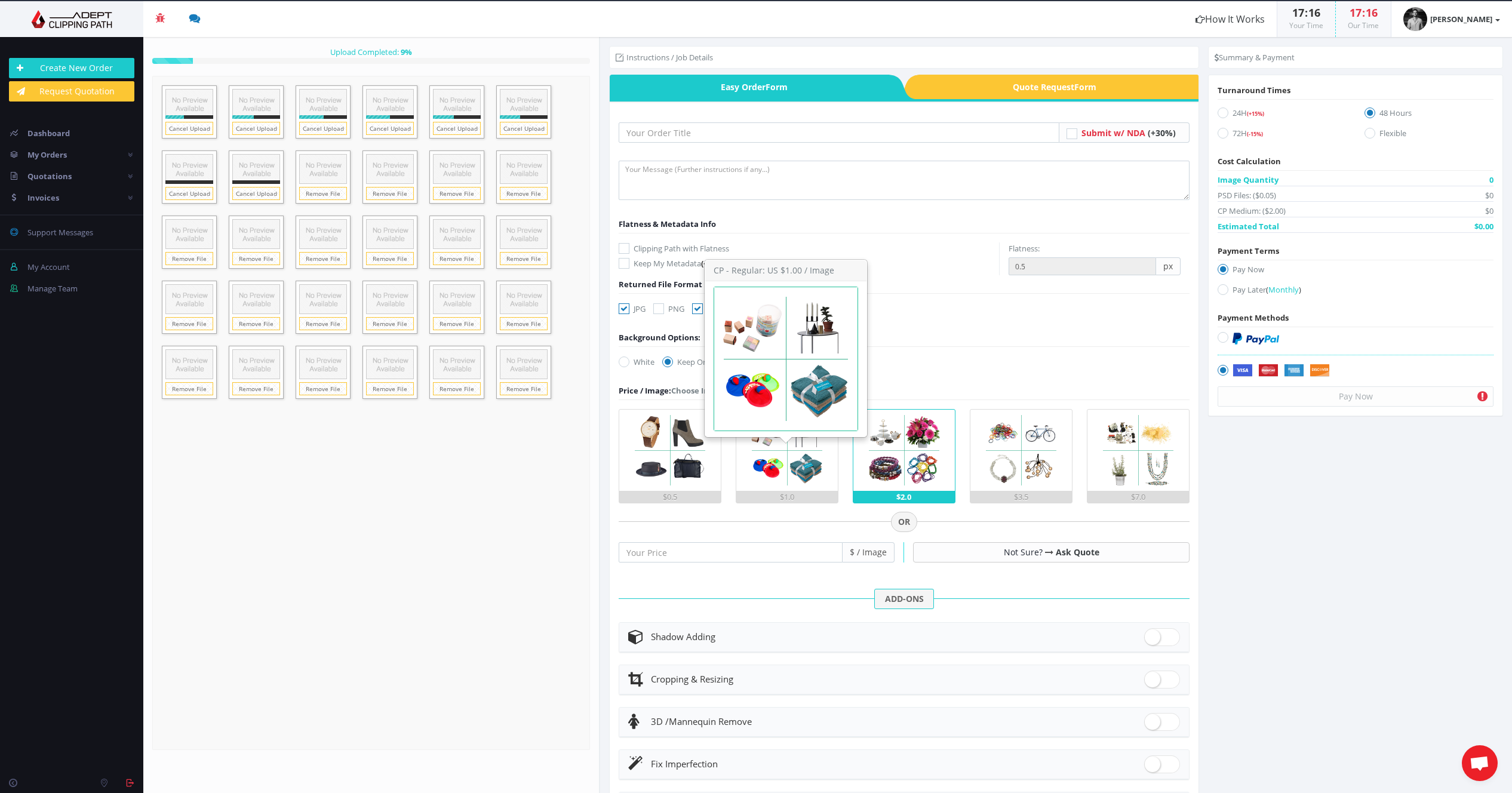
click at [765, 482] on img at bounding box center [787, 451] width 81 height 81
click at [0, 0] on input "$1.0" at bounding box center [0, 0] width 0 height 0
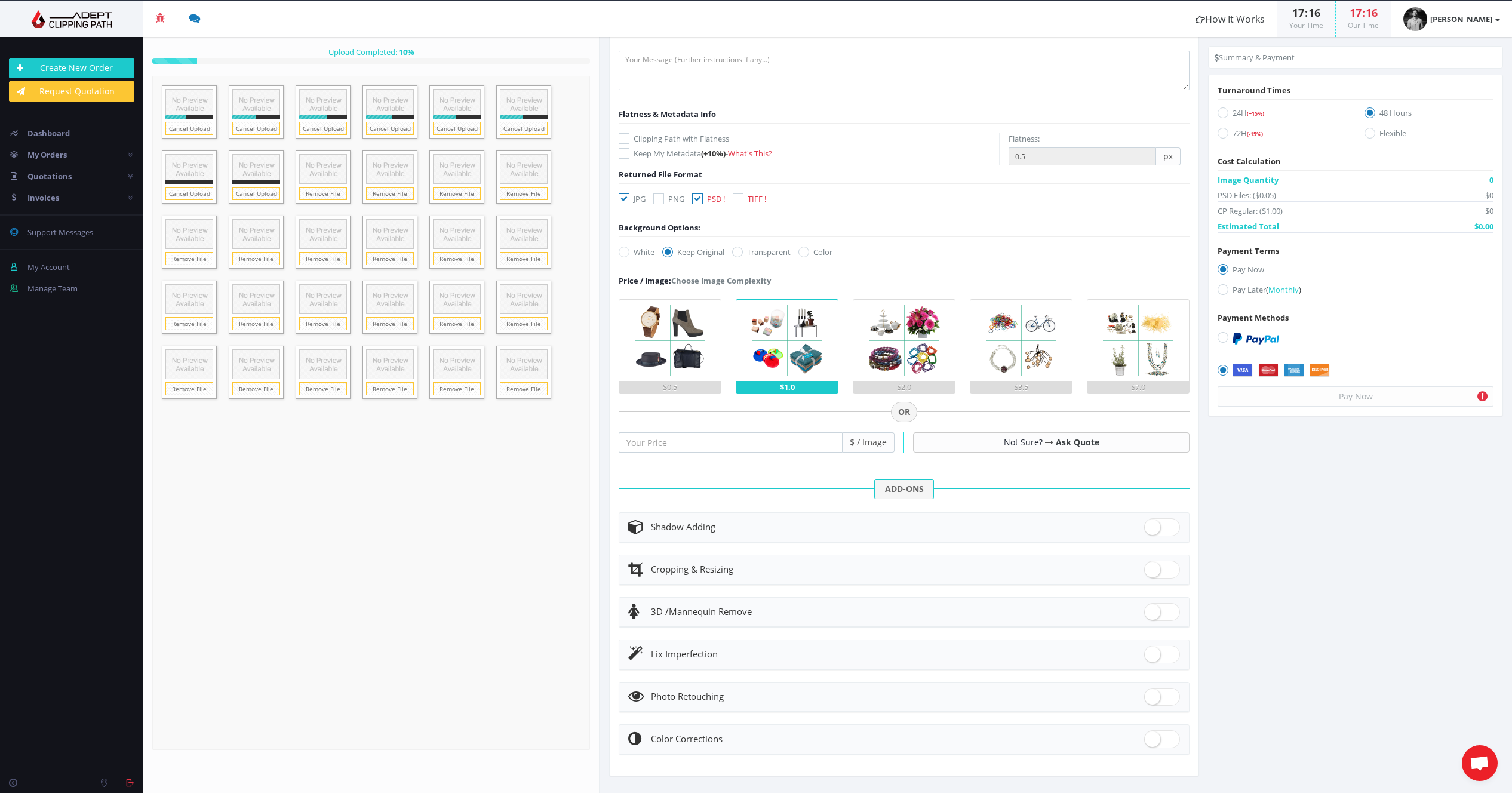
scroll to position [115, 0]
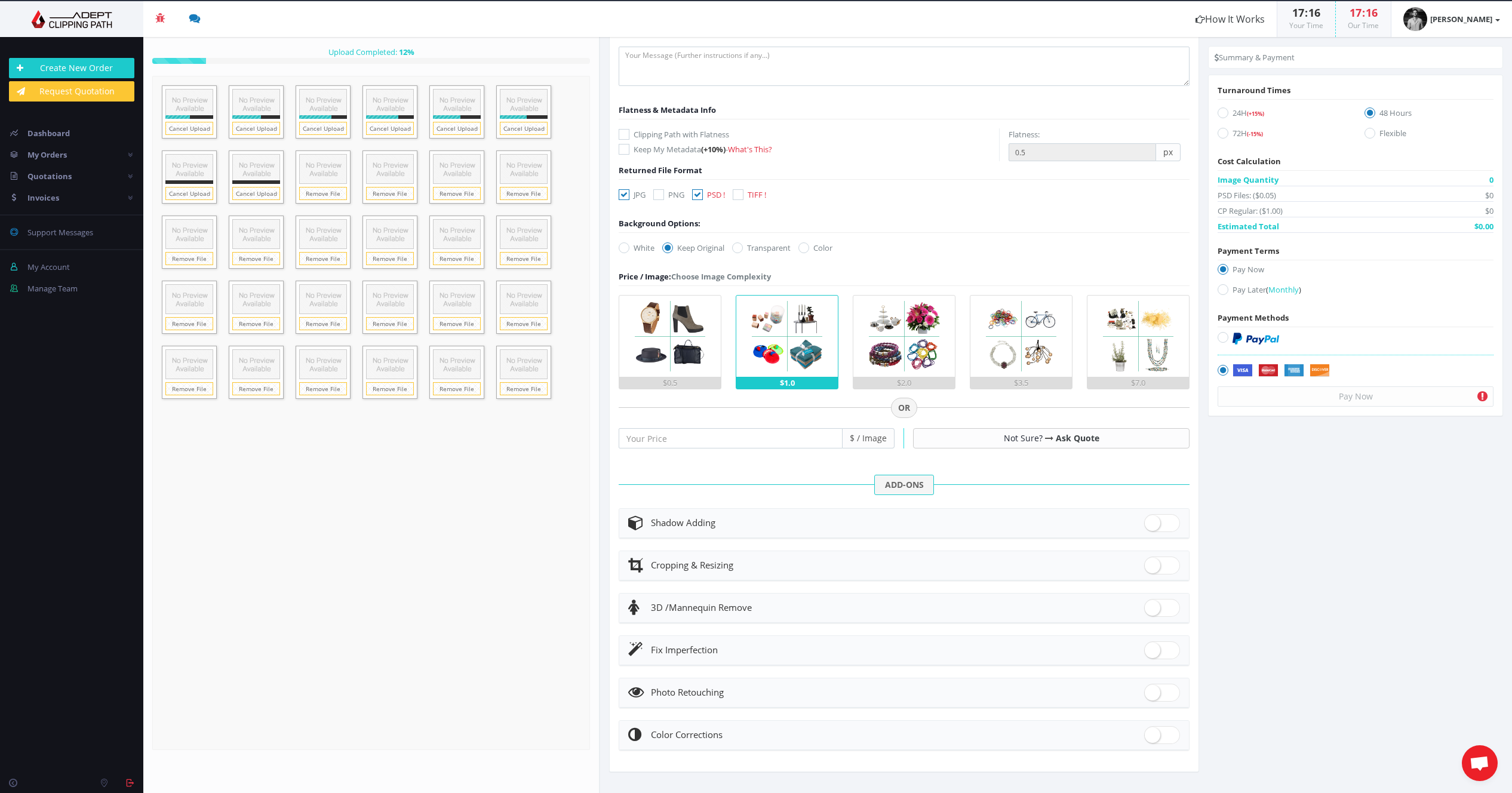
click at [662, 699] on div "Photo Retouching" at bounding box center [904, 692] width 552 height 16
click at [1168, 696] on span at bounding box center [1162, 692] width 36 height 18
click at [1152, 694] on input "checkbox" at bounding box center [1148, 690] width 8 height 8
checkbox input "true"
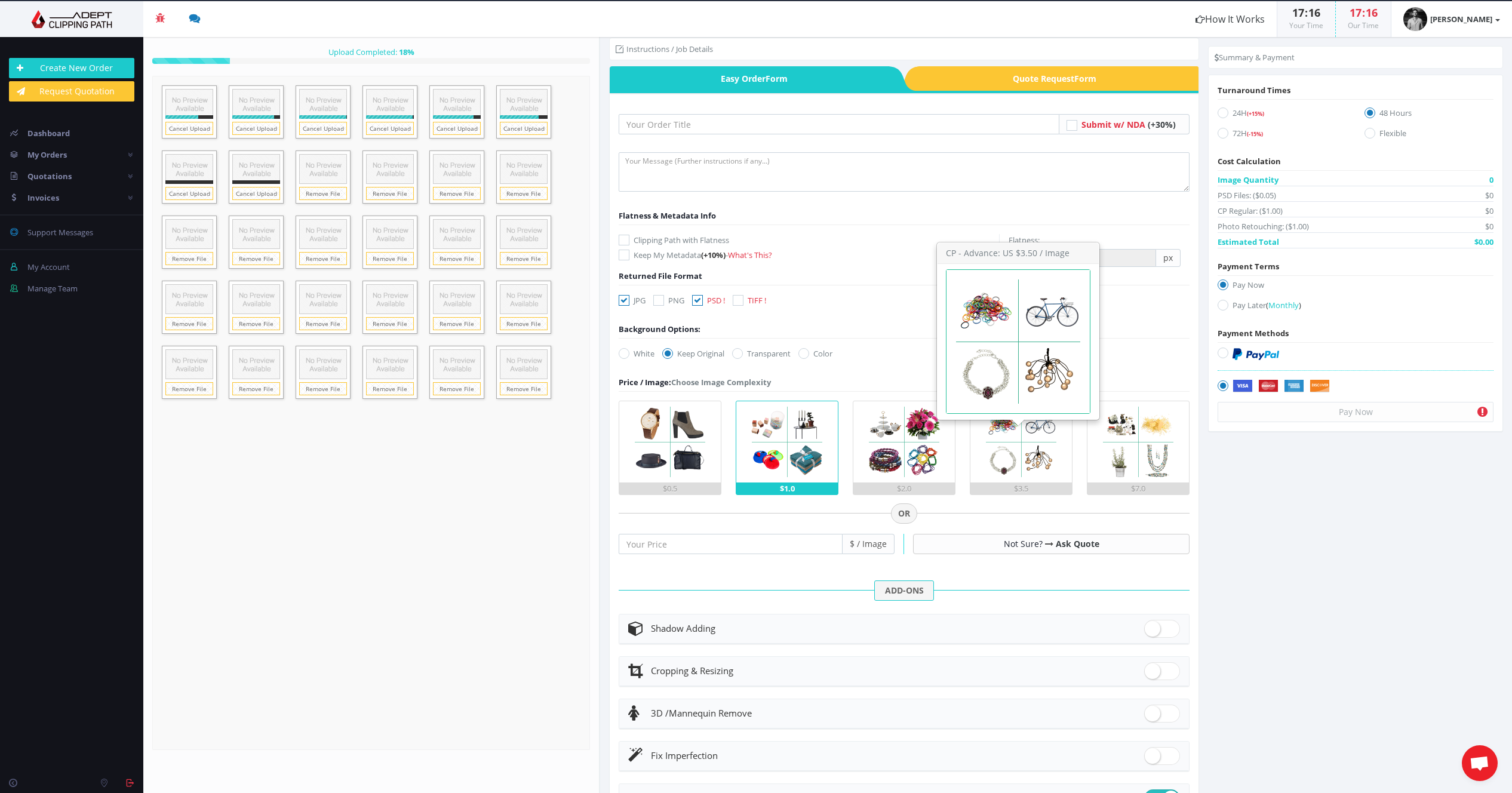
scroll to position [0, 0]
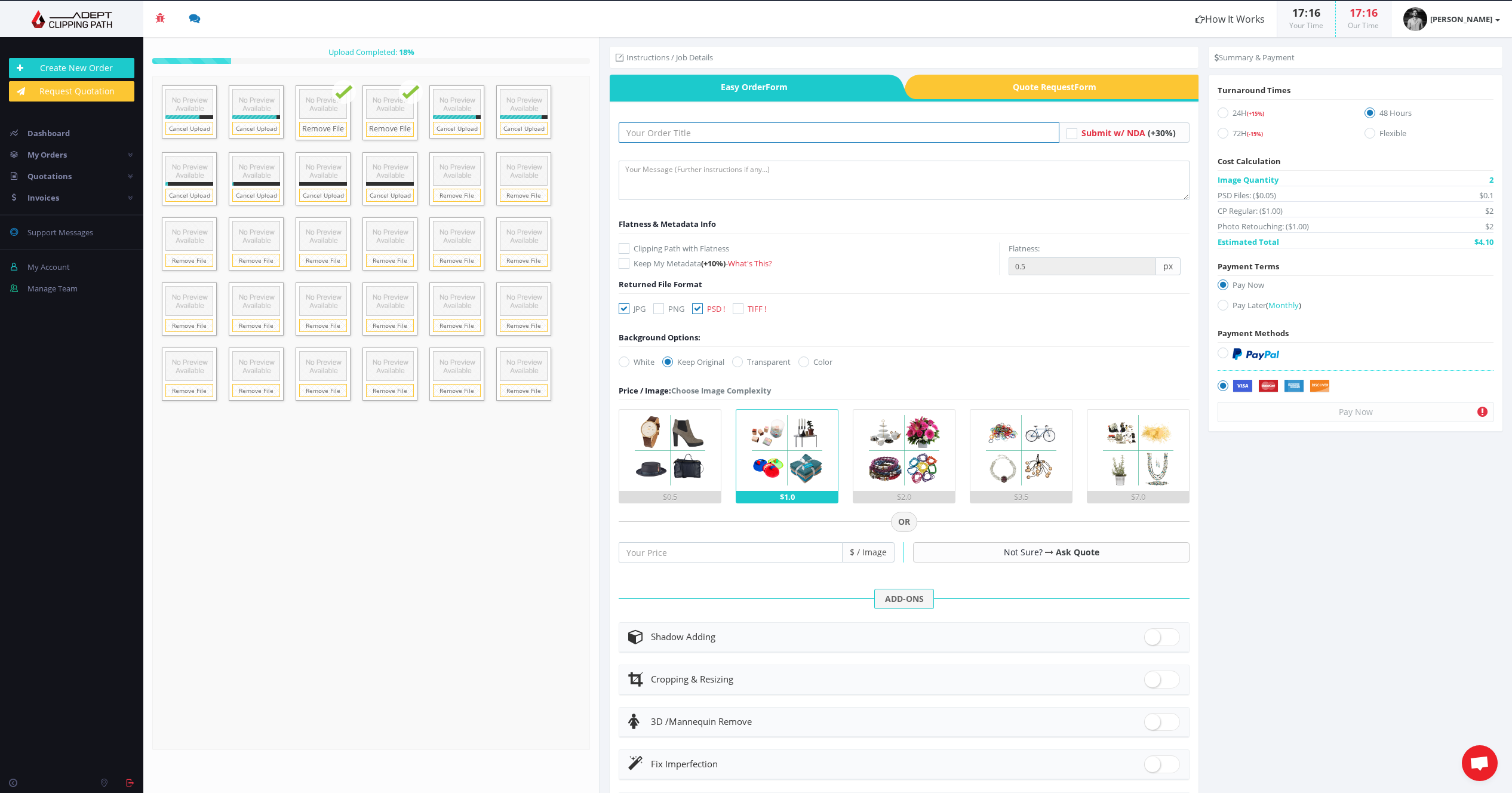
click at [782, 136] on input "text" at bounding box center [839, 133] width 440 height 20
type input "Matt headshots group 1"
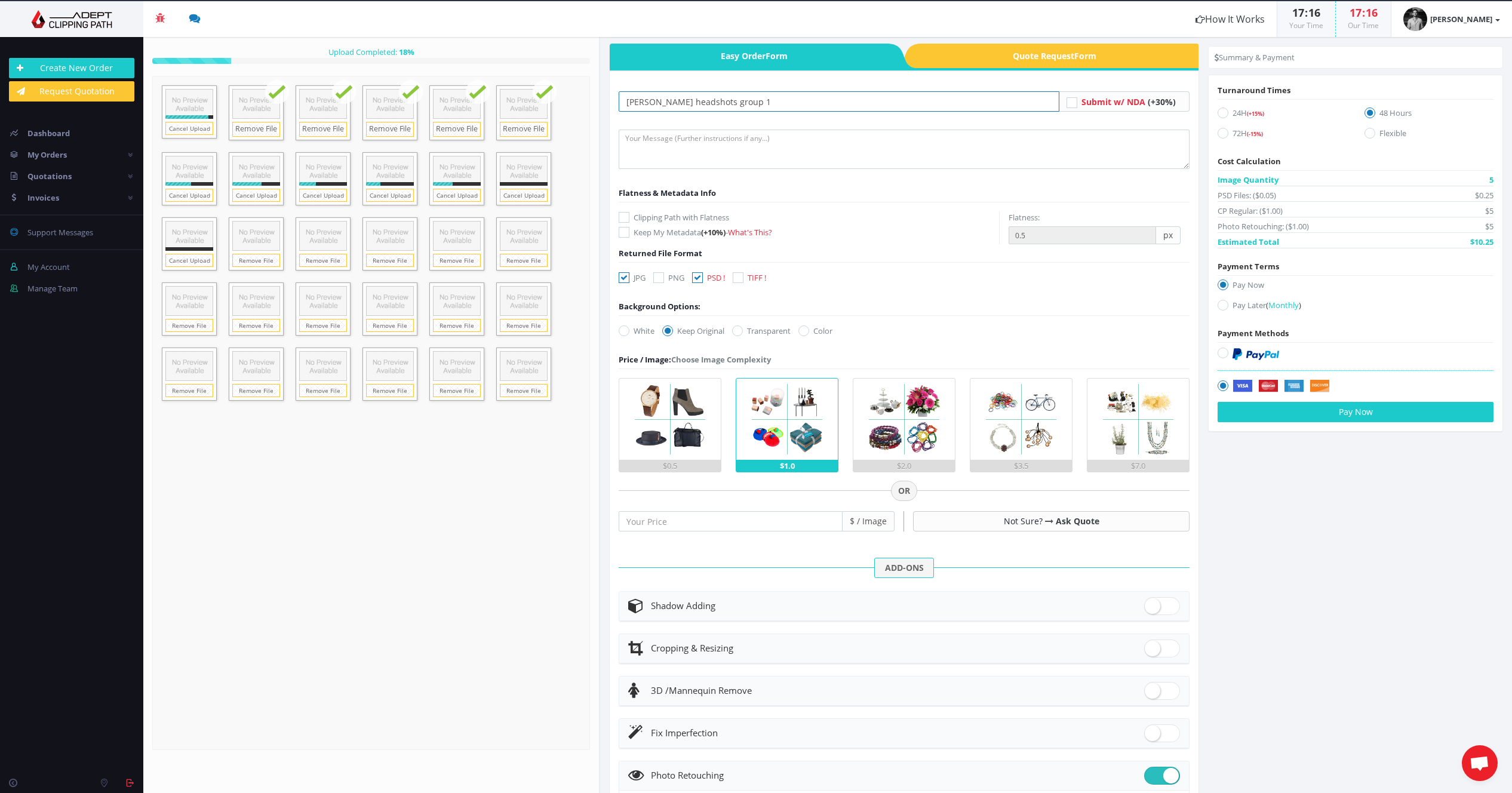
scroll to position [32, 0]
